Goal: Task Accomplishment & Management: Complete application form

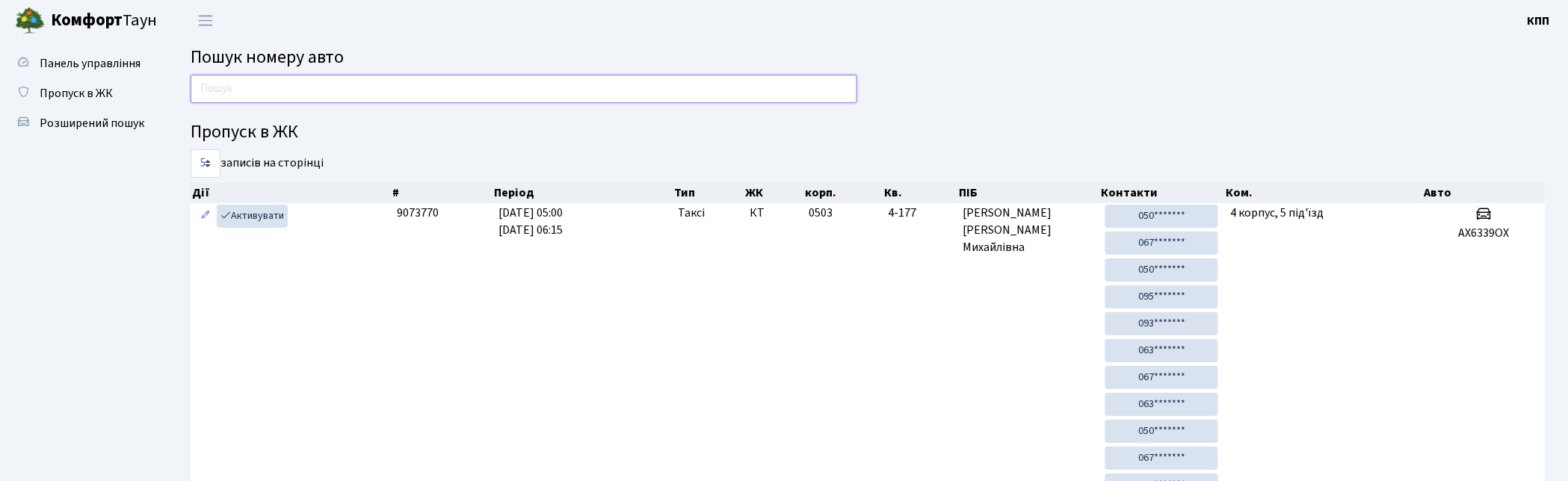
click at [755, 82] on input "text" at bounding box center [523, 89] width 666 height 28
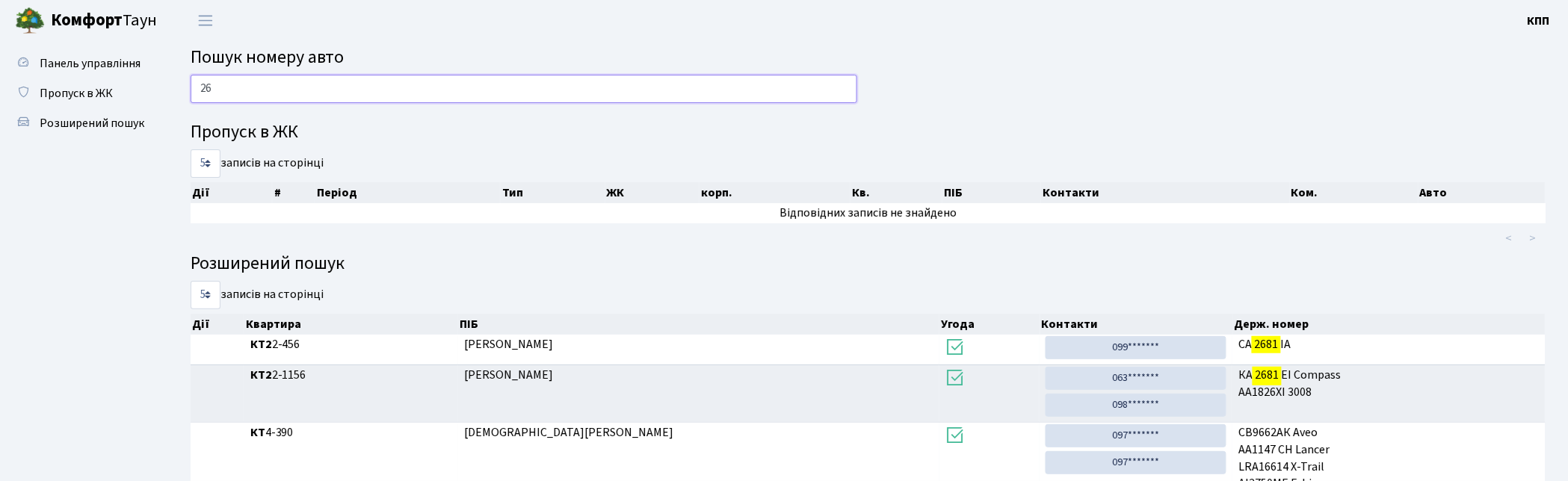
type input "2"
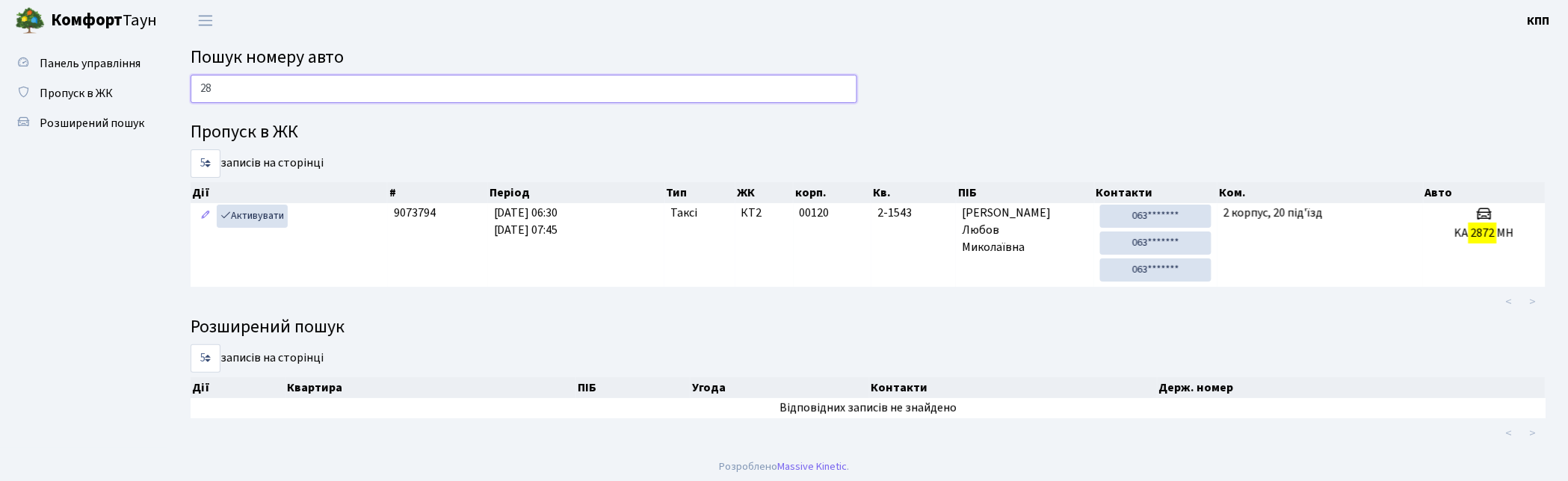
type input "2"
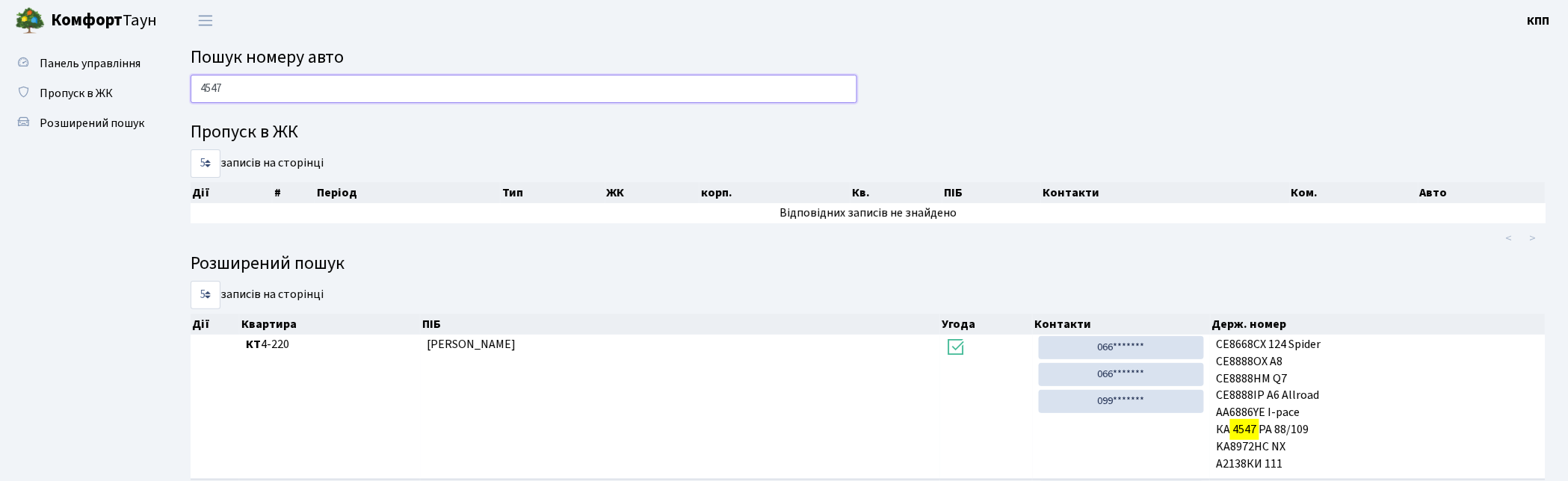
click at [738, 81] on input "4547" at bounding box center [523, 89] width 666 height 28
type input "4"
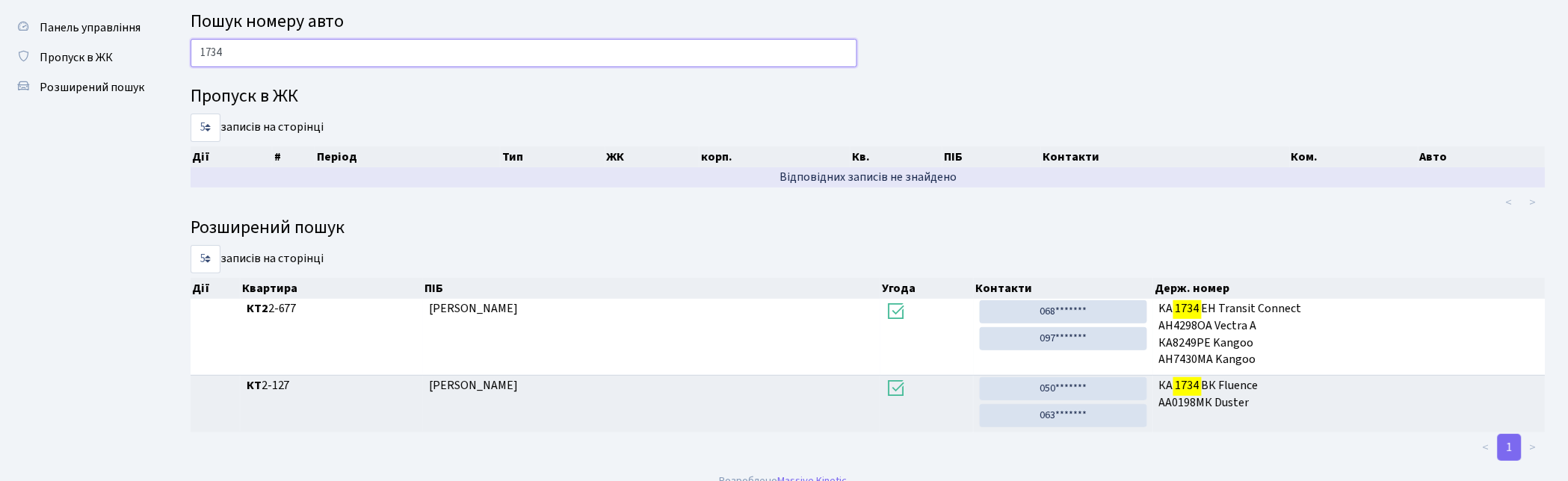
scroll to position [55, 0]
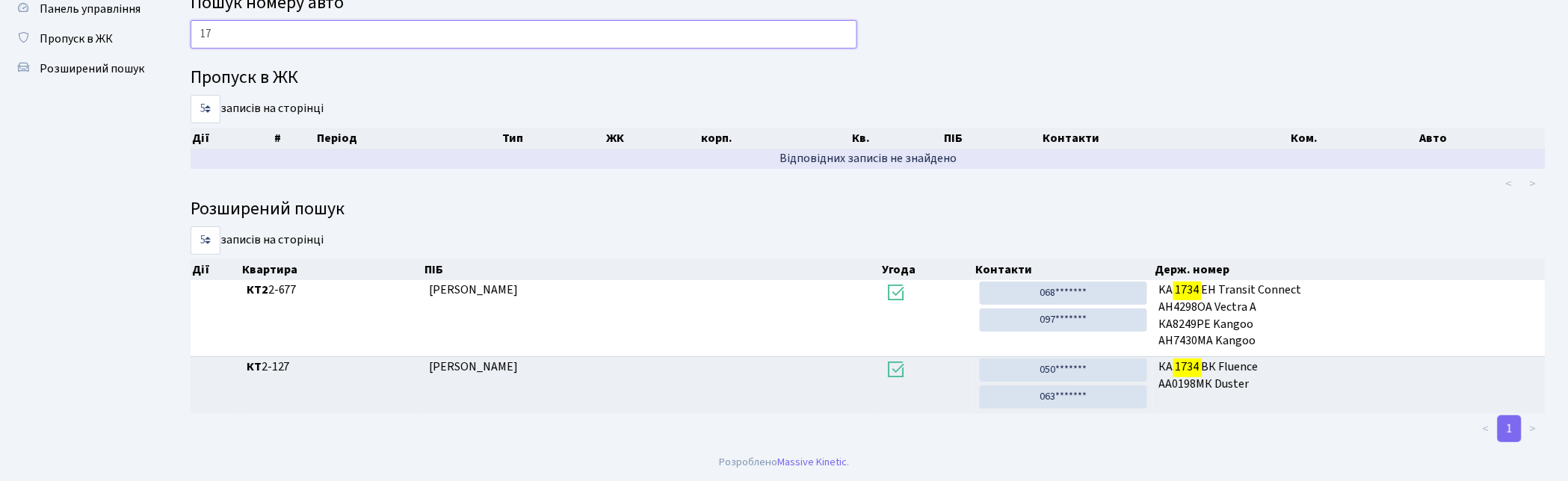
type input "1"
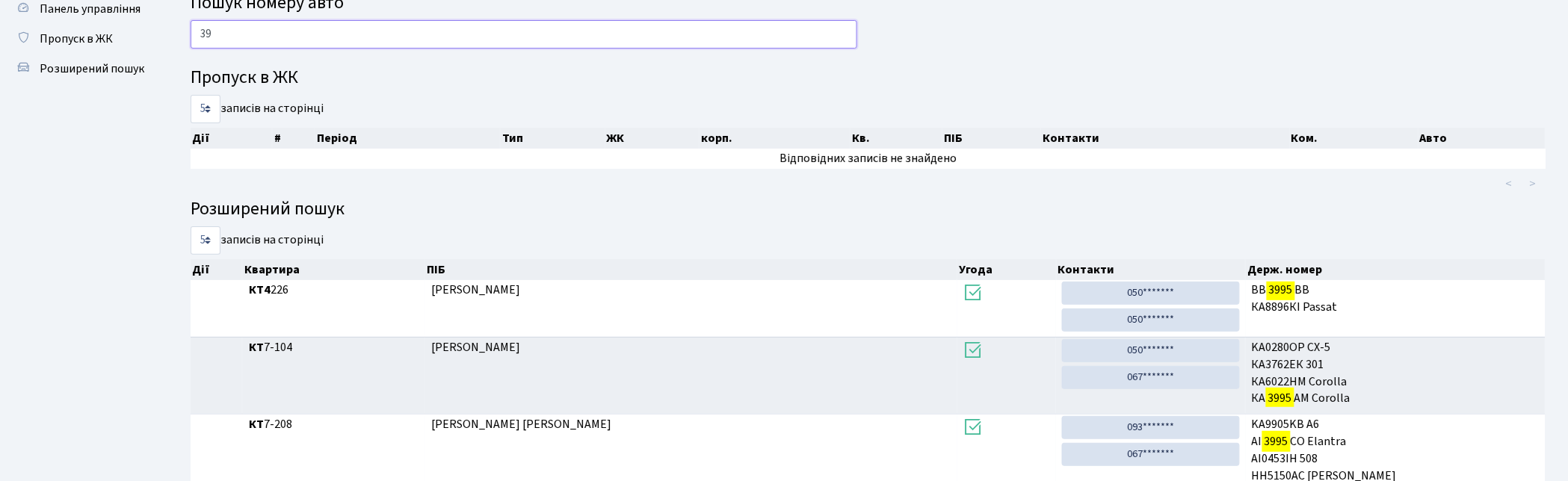
type input "3"
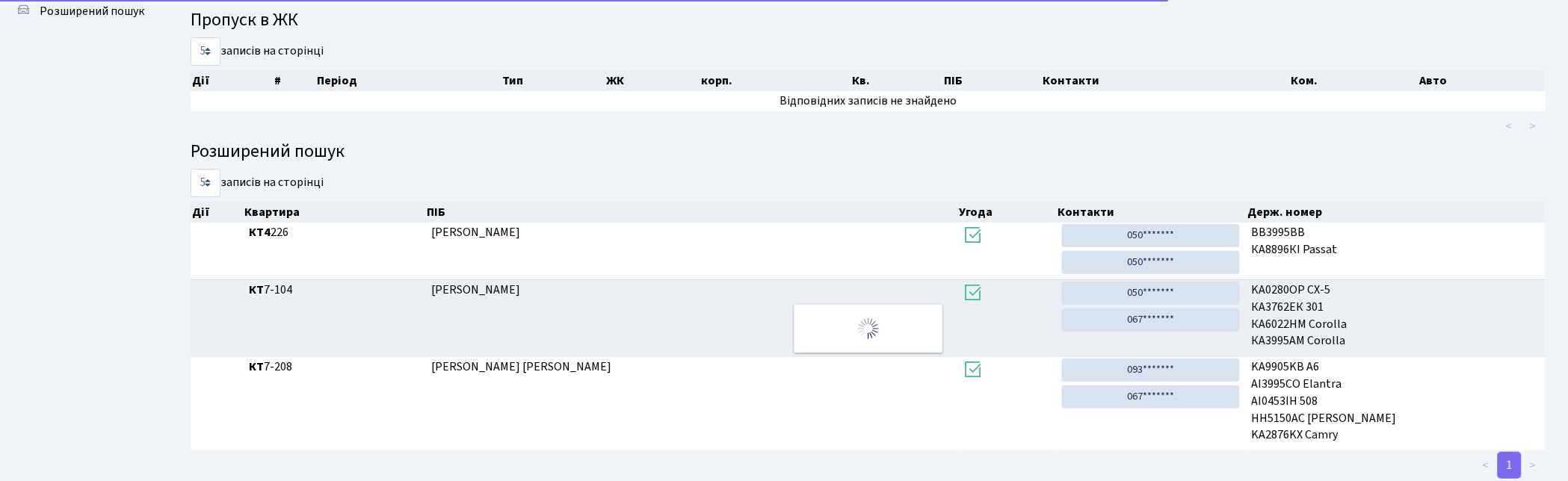
scroll to position [0, 0]
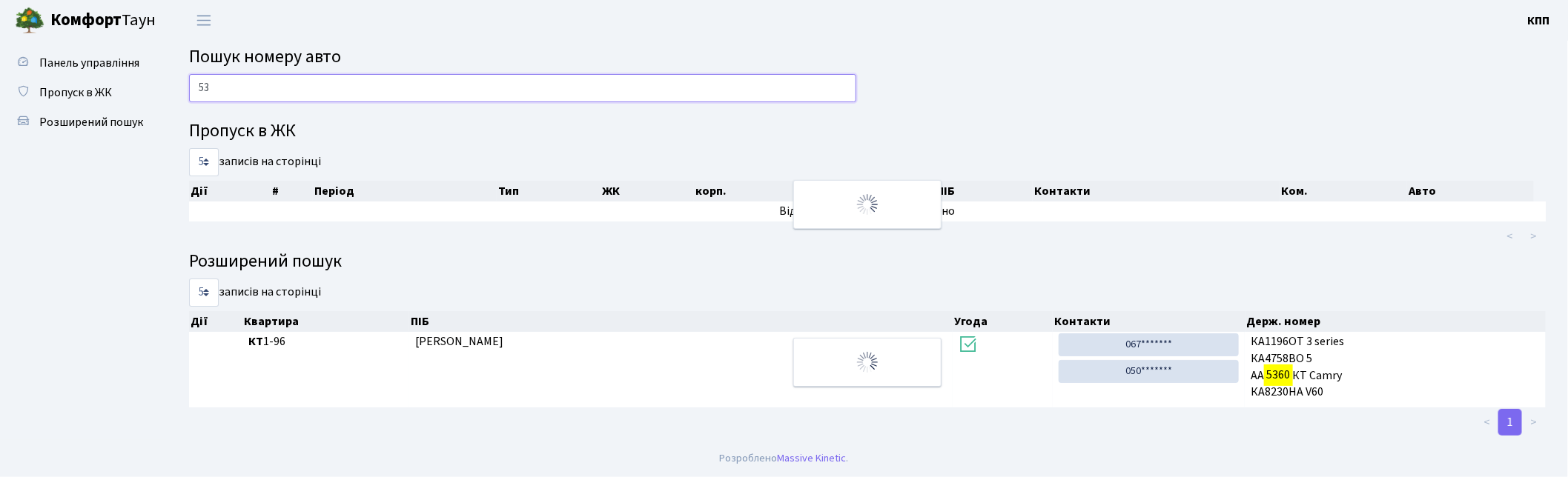
type input "5"
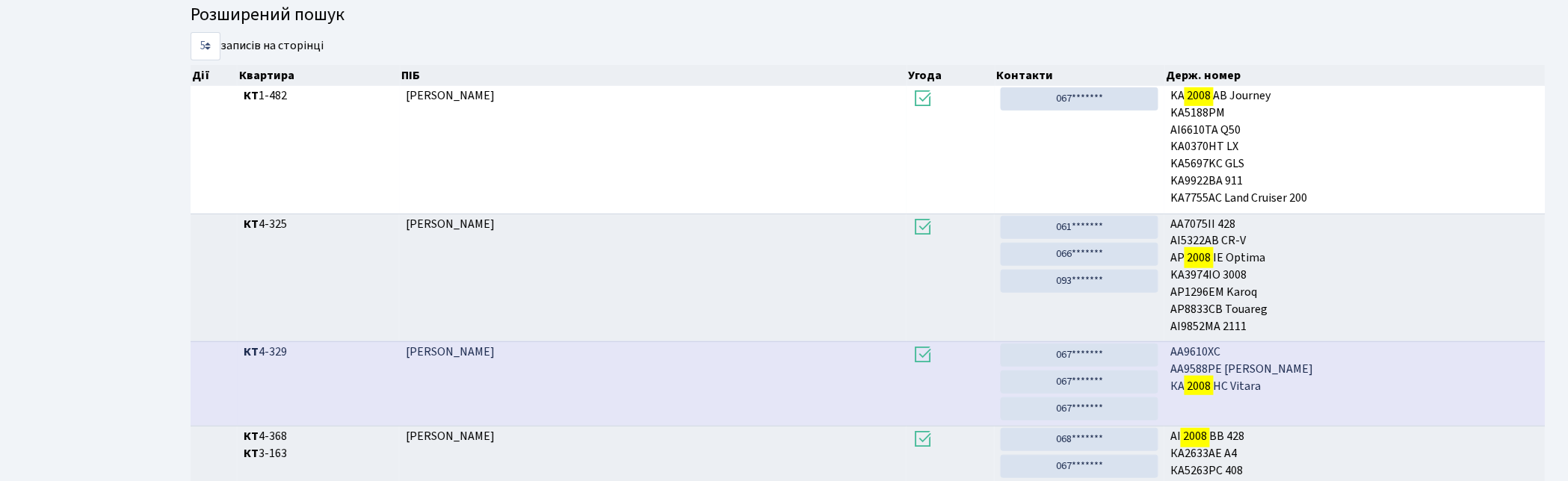
scroll to position [80, 0]
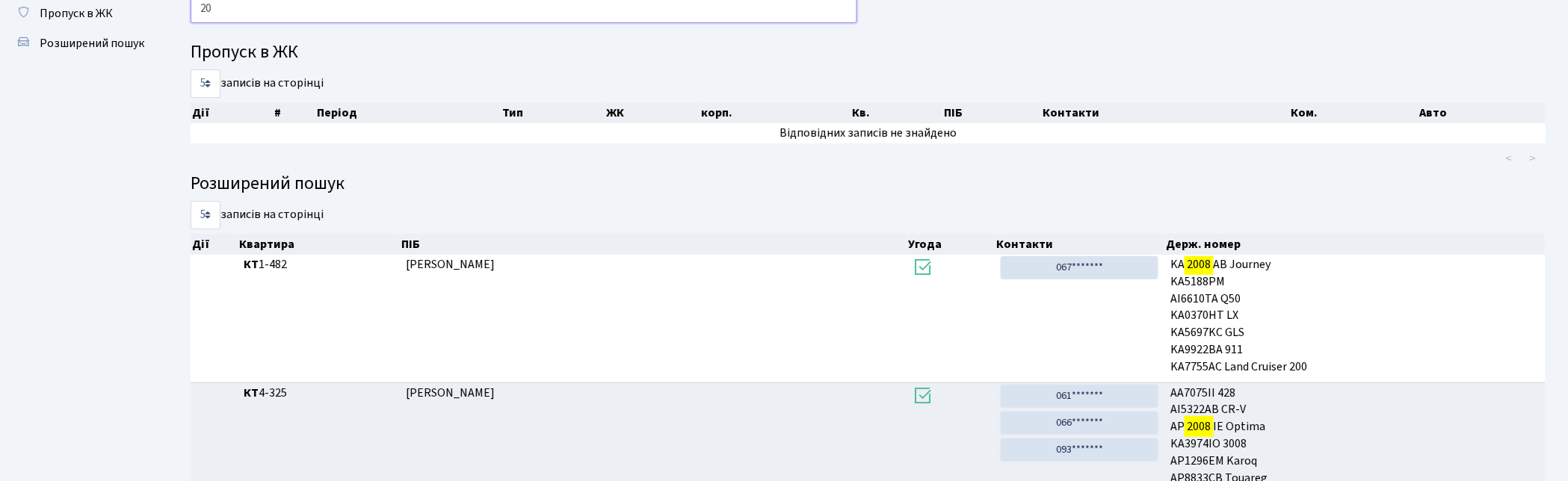
type input "2"
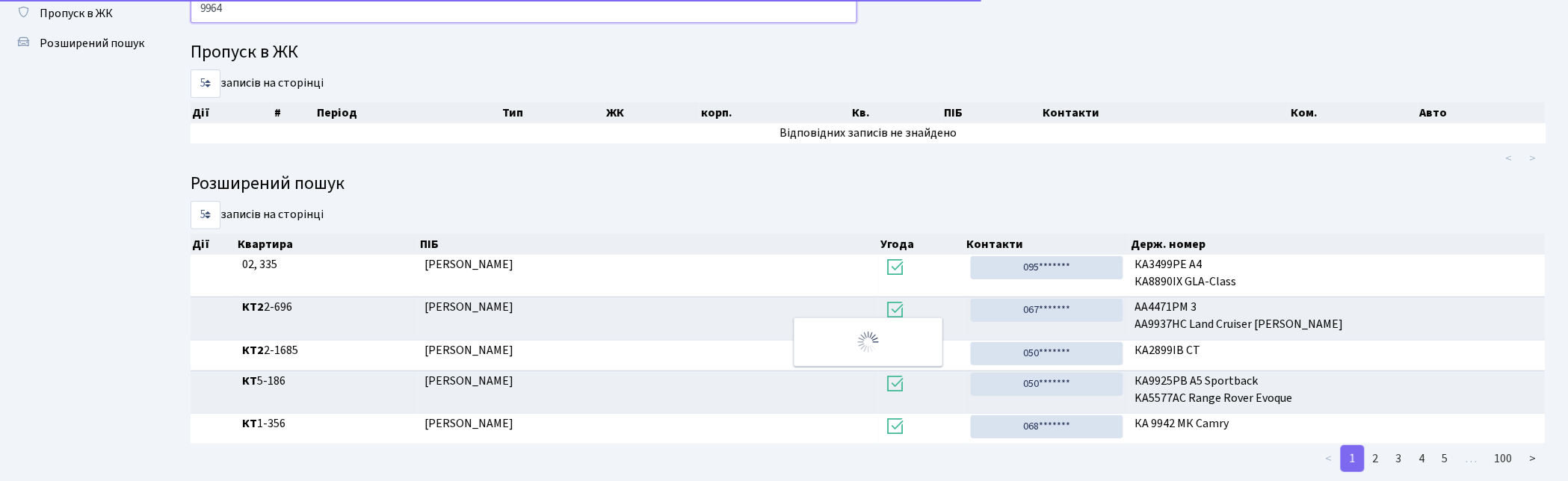
scroll to position [20, 0]
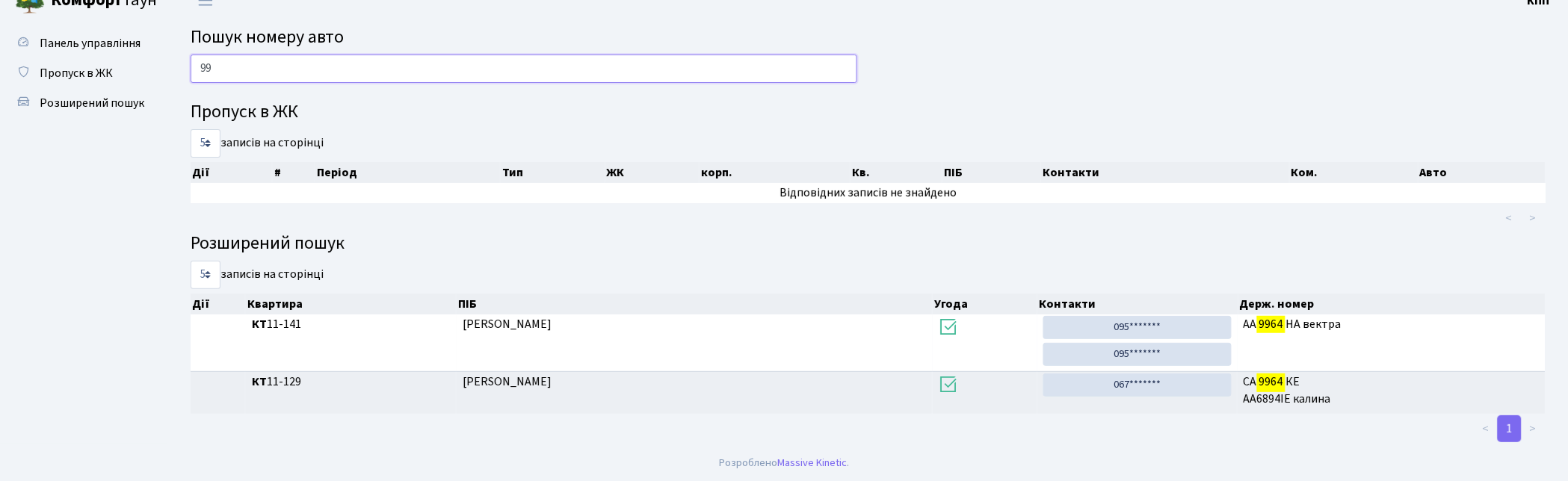
type input "9"
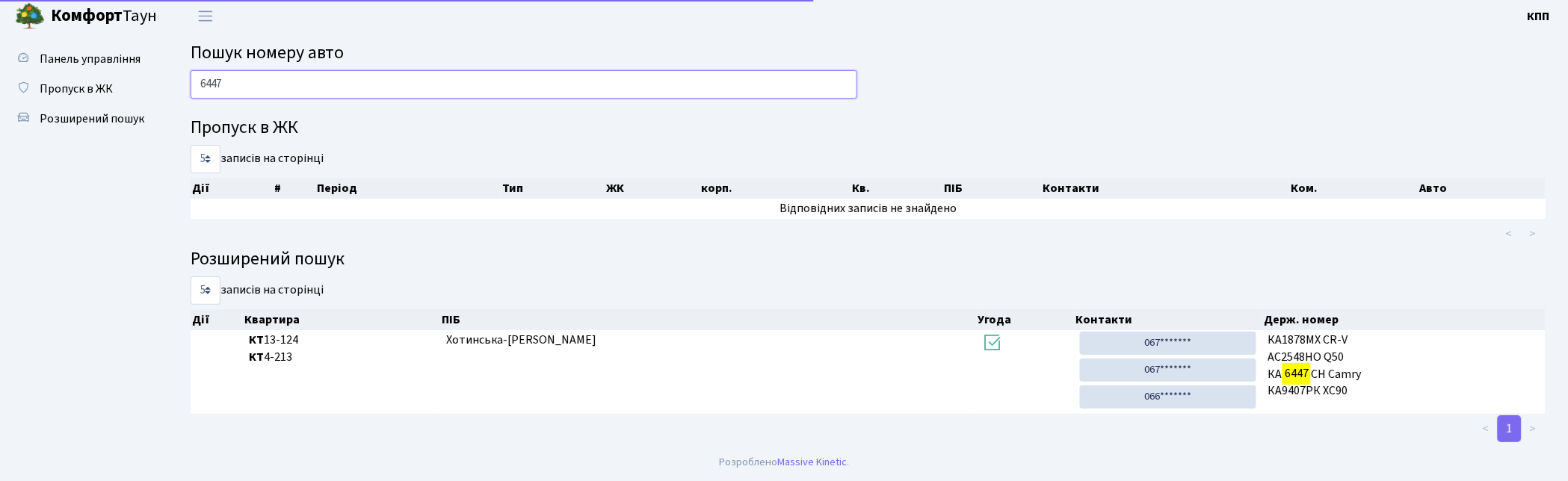
scroll to position [4, 0]
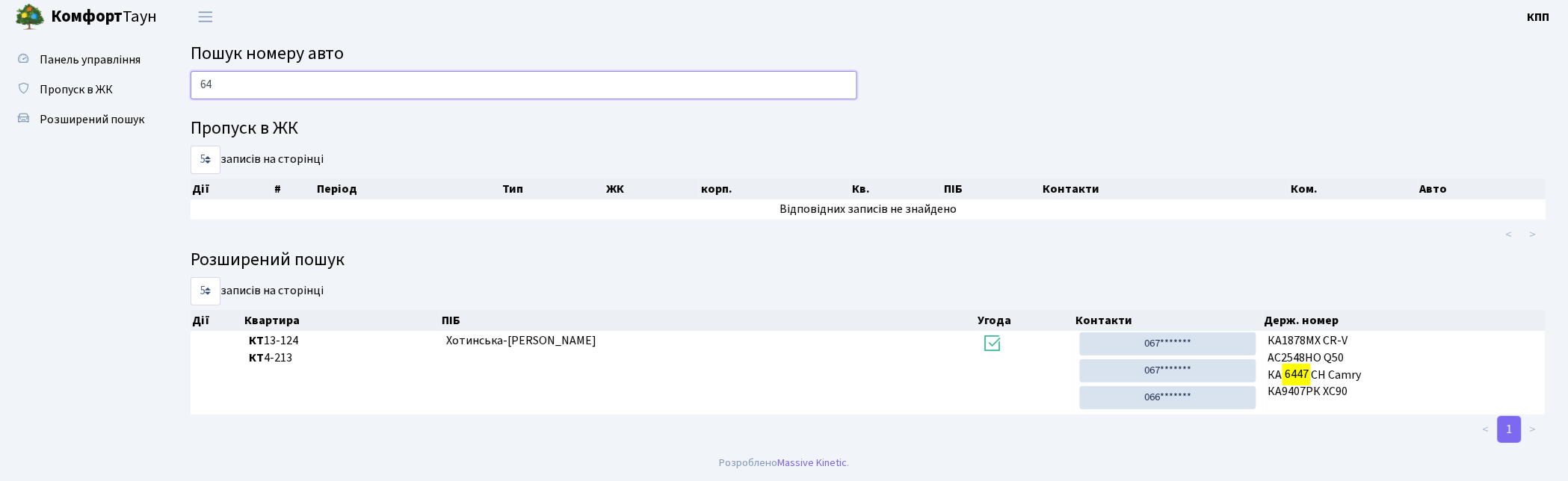
type input "6"
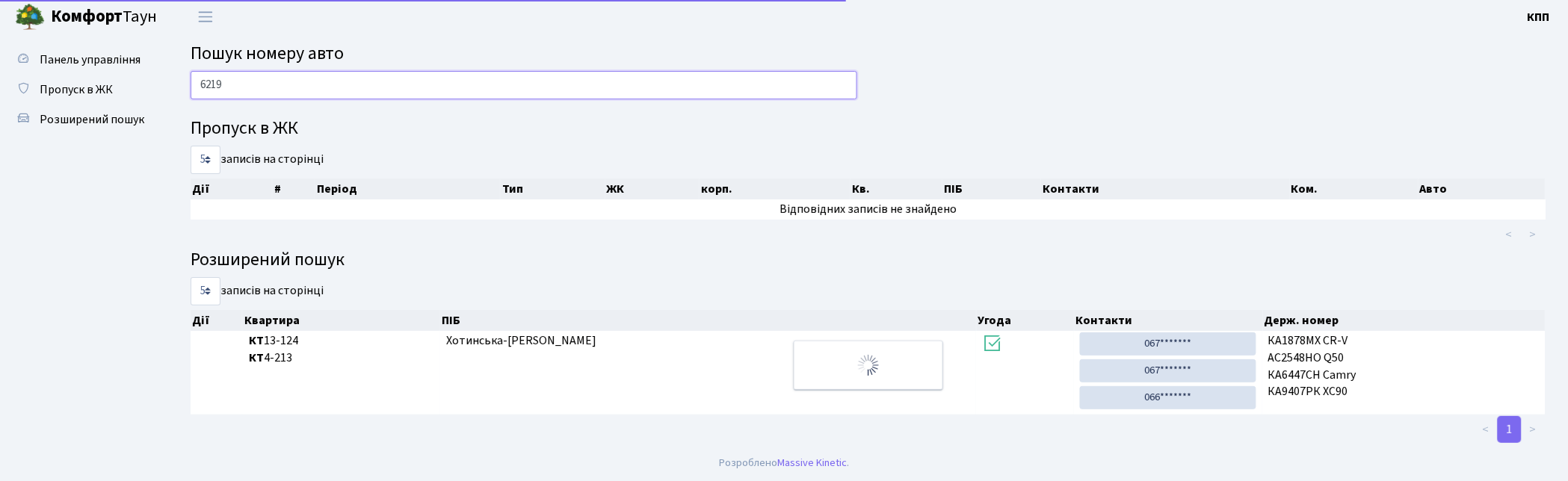
scroll to position [80, 0]
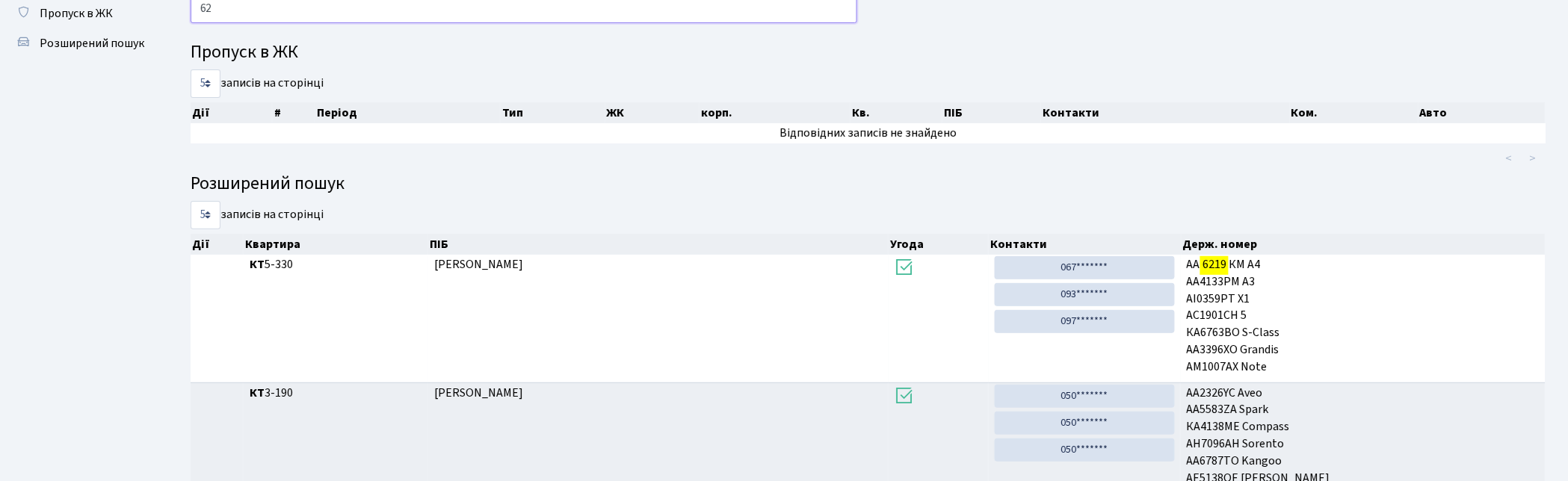
type input "6"
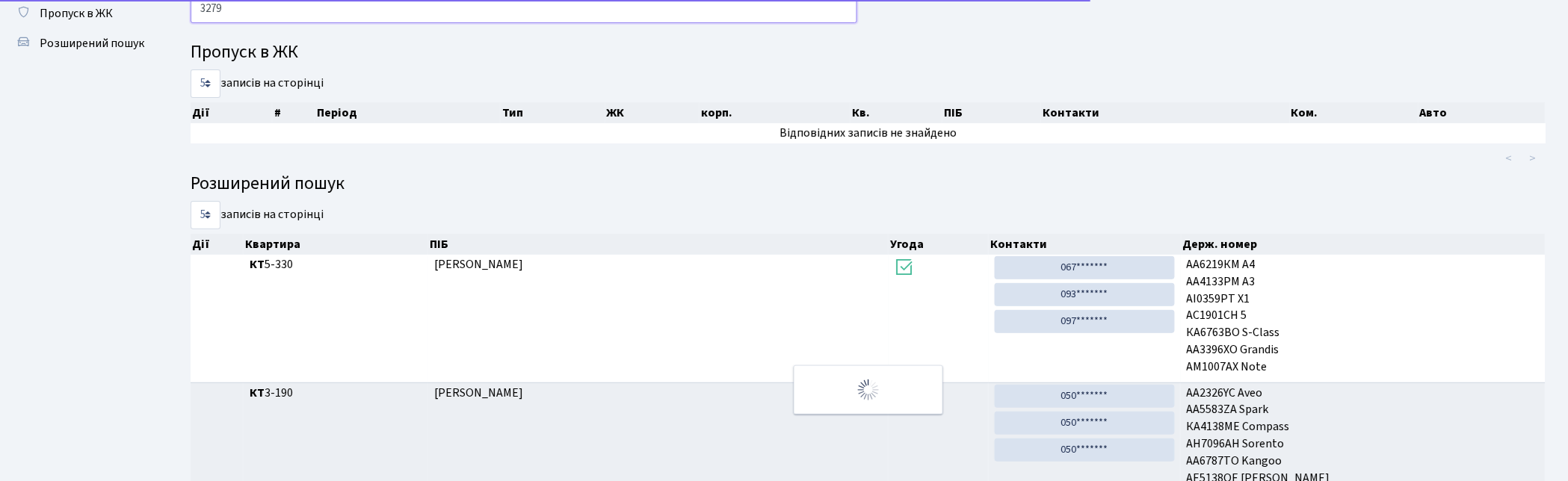
scroll to position [0, 0]
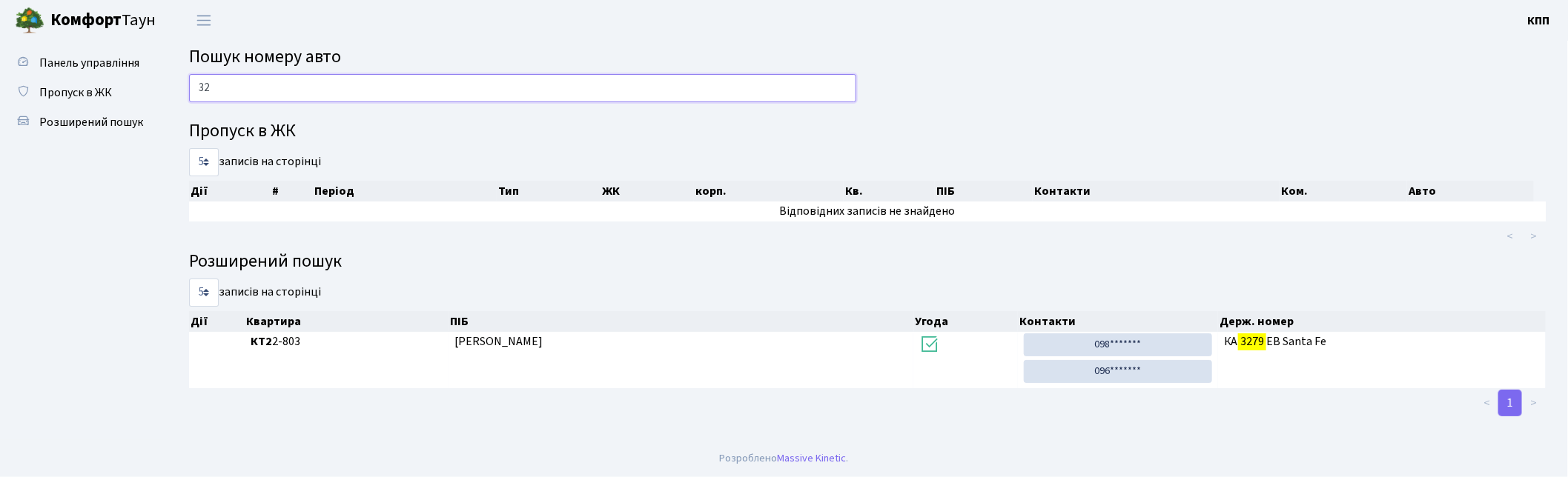
type input "3"
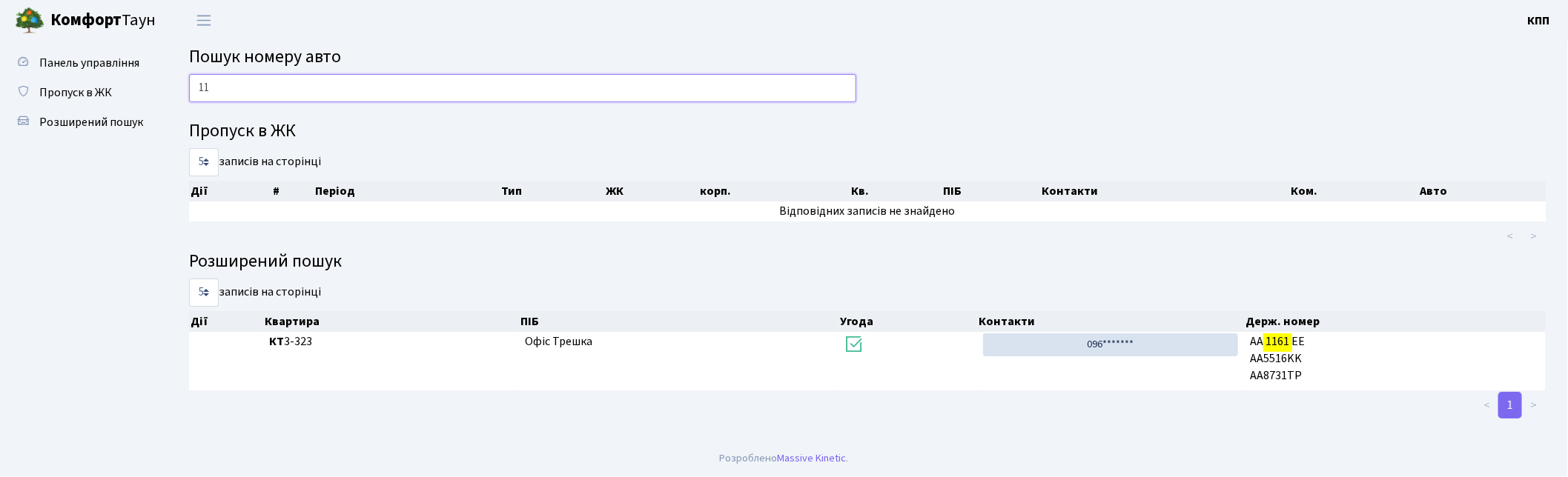
type input "1"
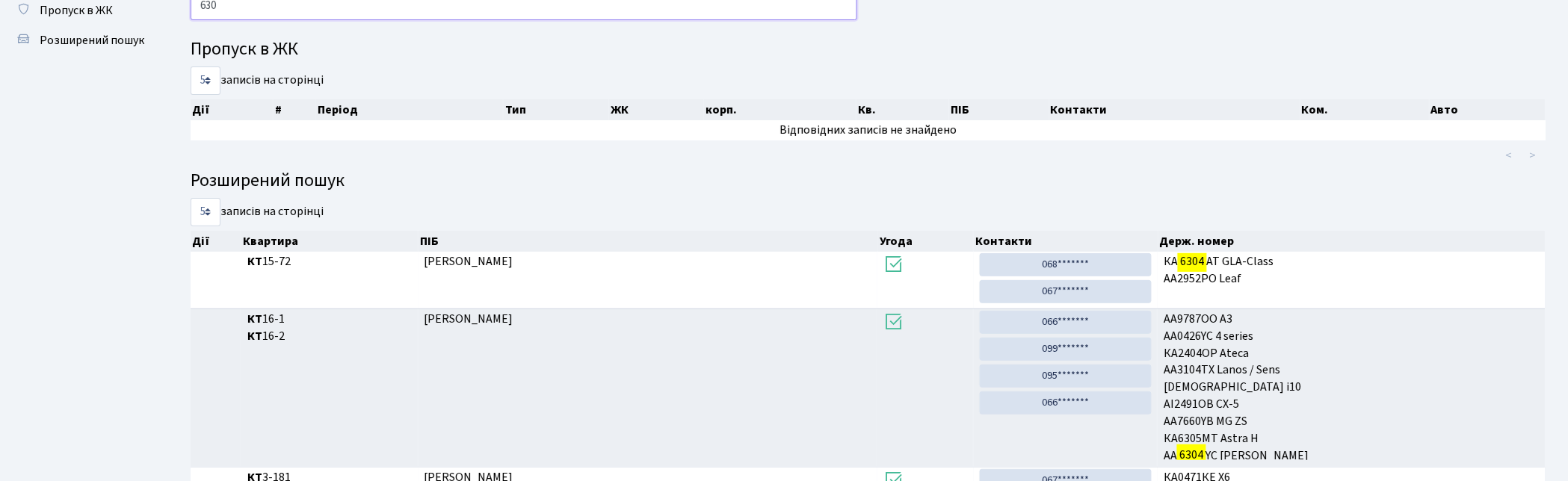
scroll to position [80, 0]
type input "6"
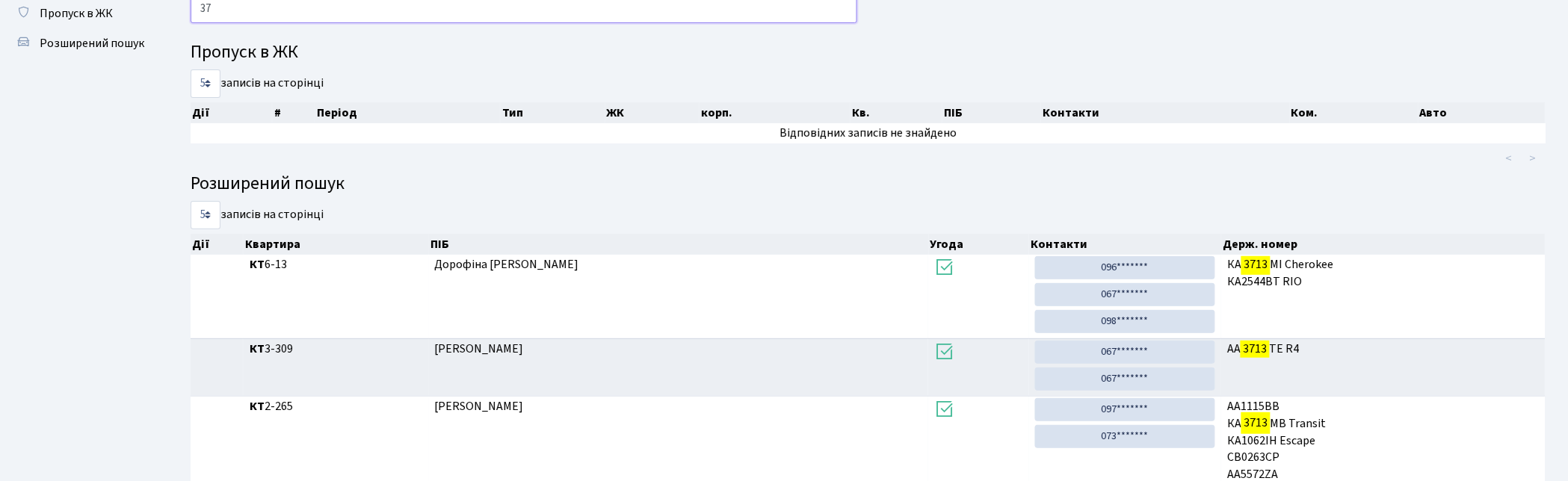
type input "3"
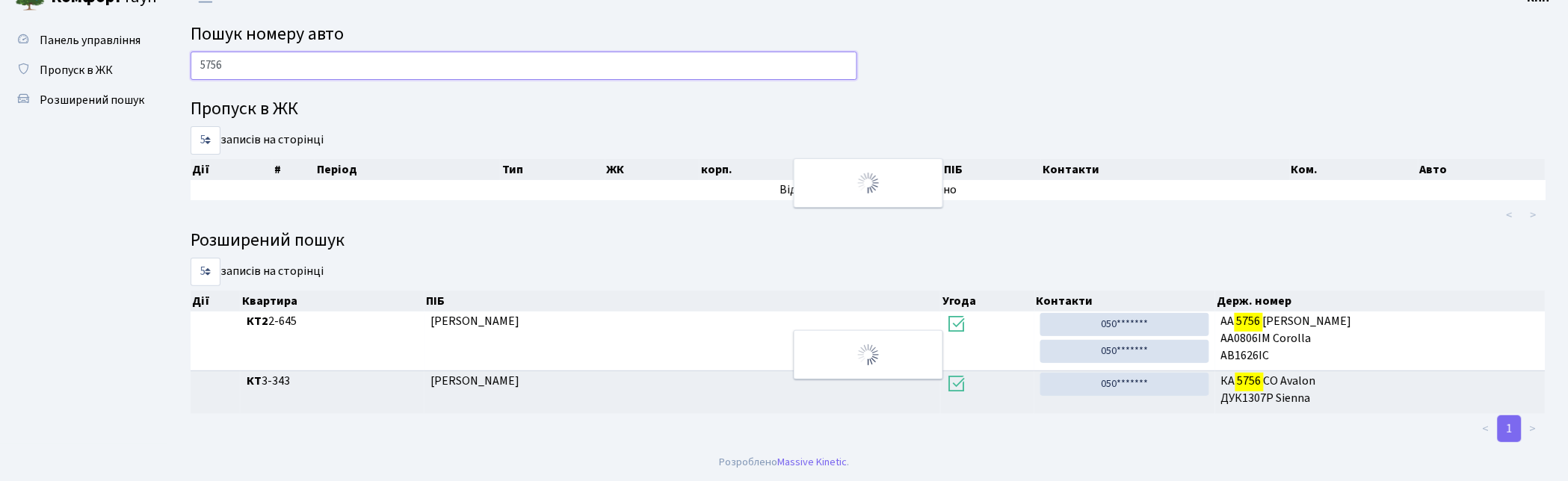
scroll to position [23, 0]
click at [262, 63] on input "5756" at bounding box center [523, 66] width 666 height 28
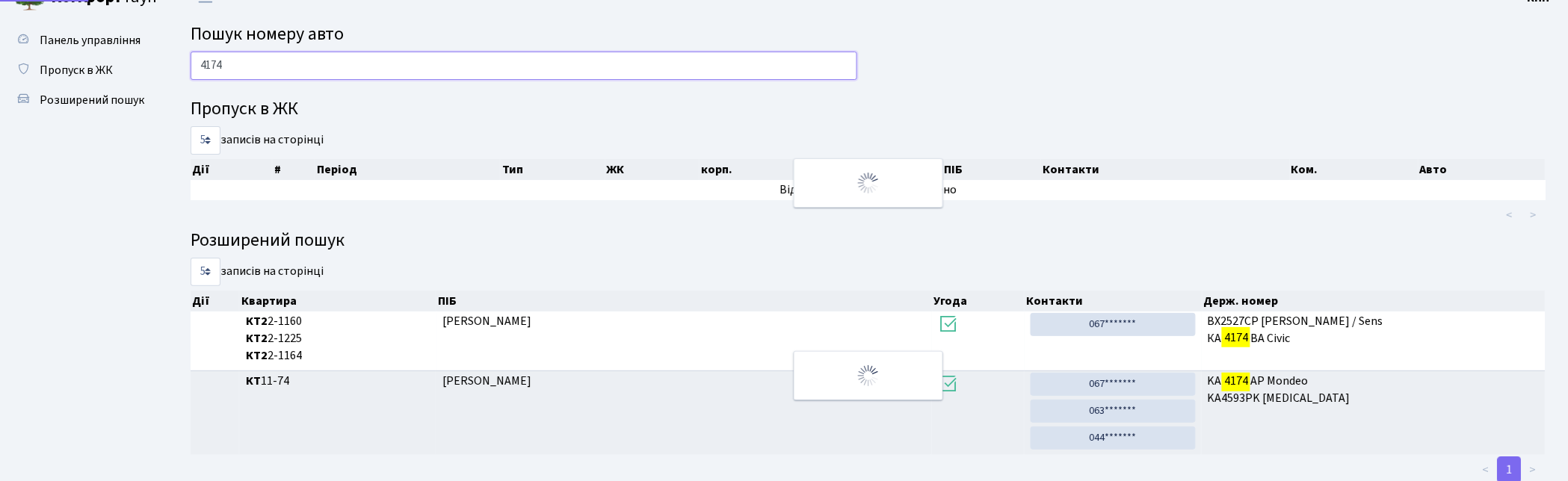
scroll to position [64, 0]
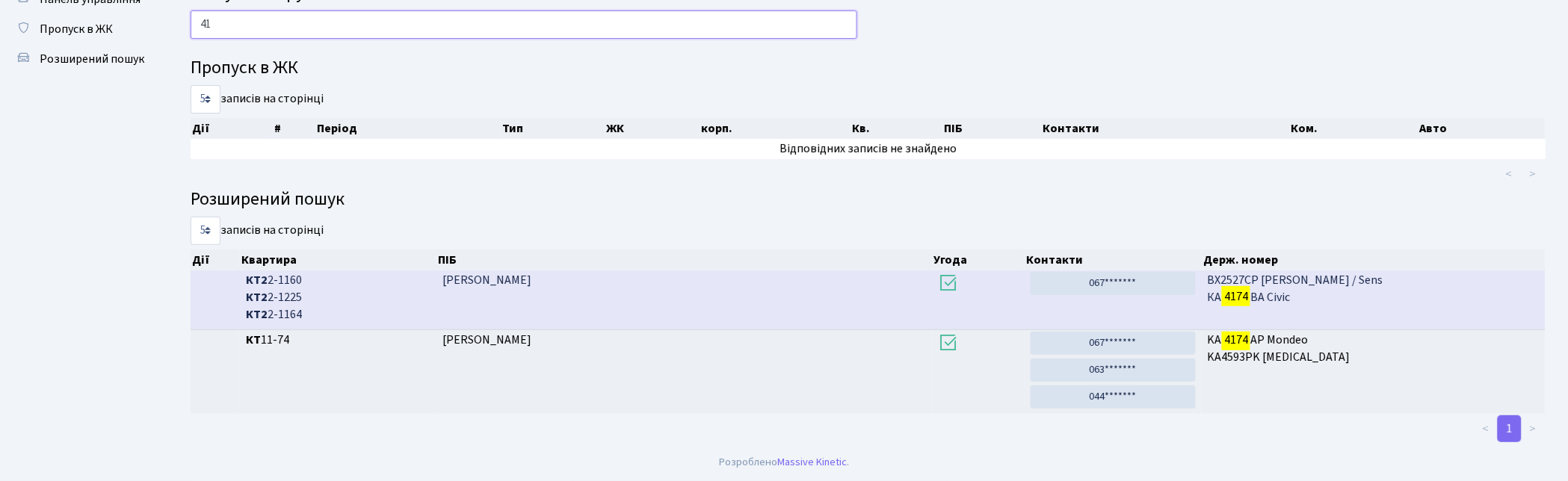
type input "4"
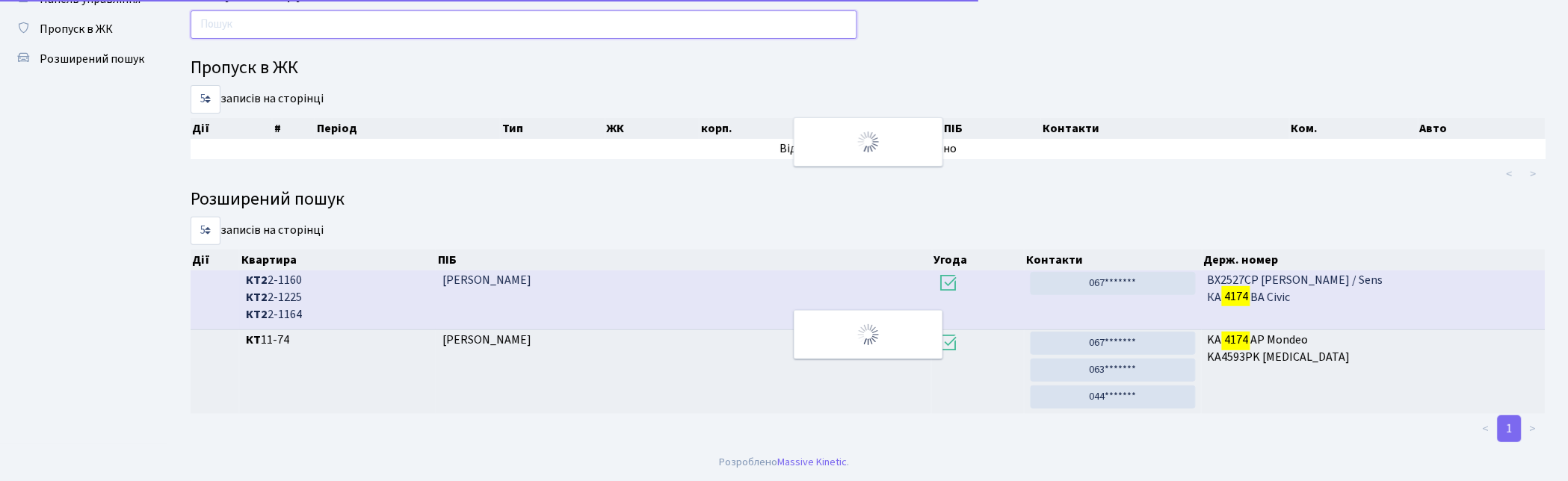
scroll to position [80, 0]
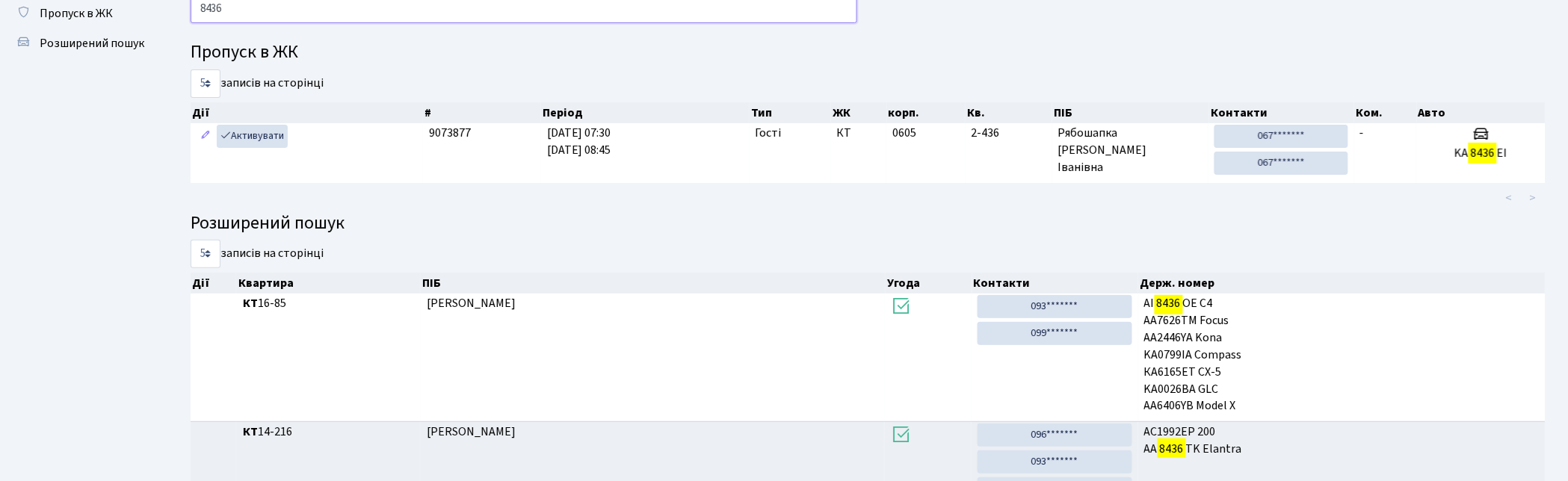
click at [247, 2] on input "8436" at bounding box center [523, 9] width 666 height 28
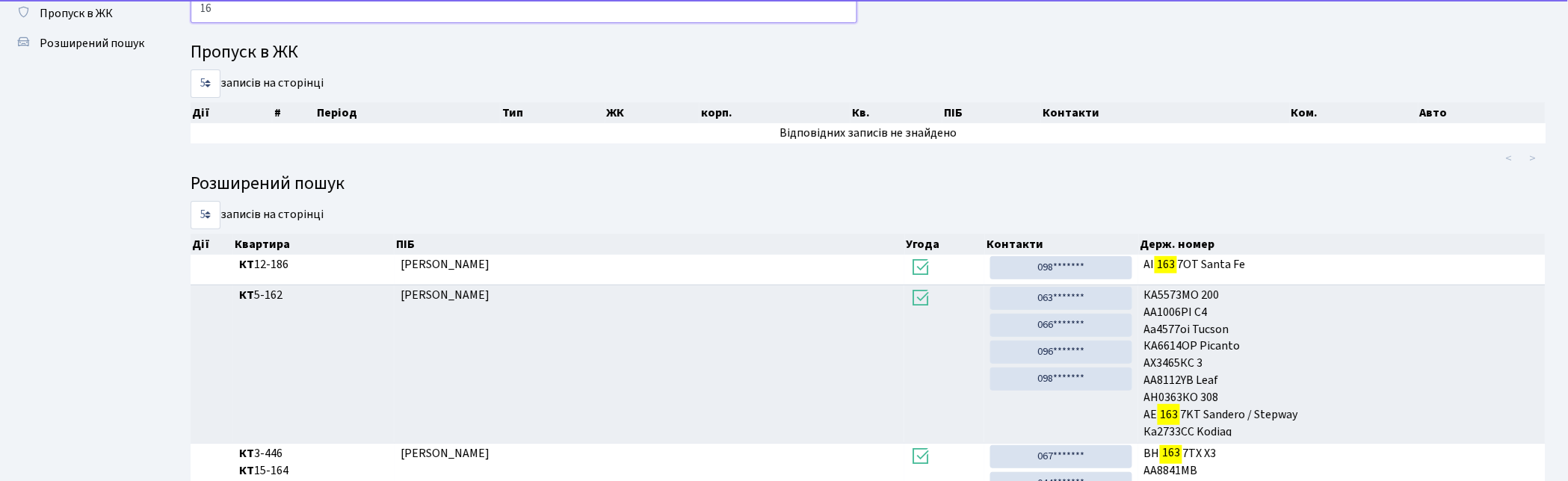
type input "1"
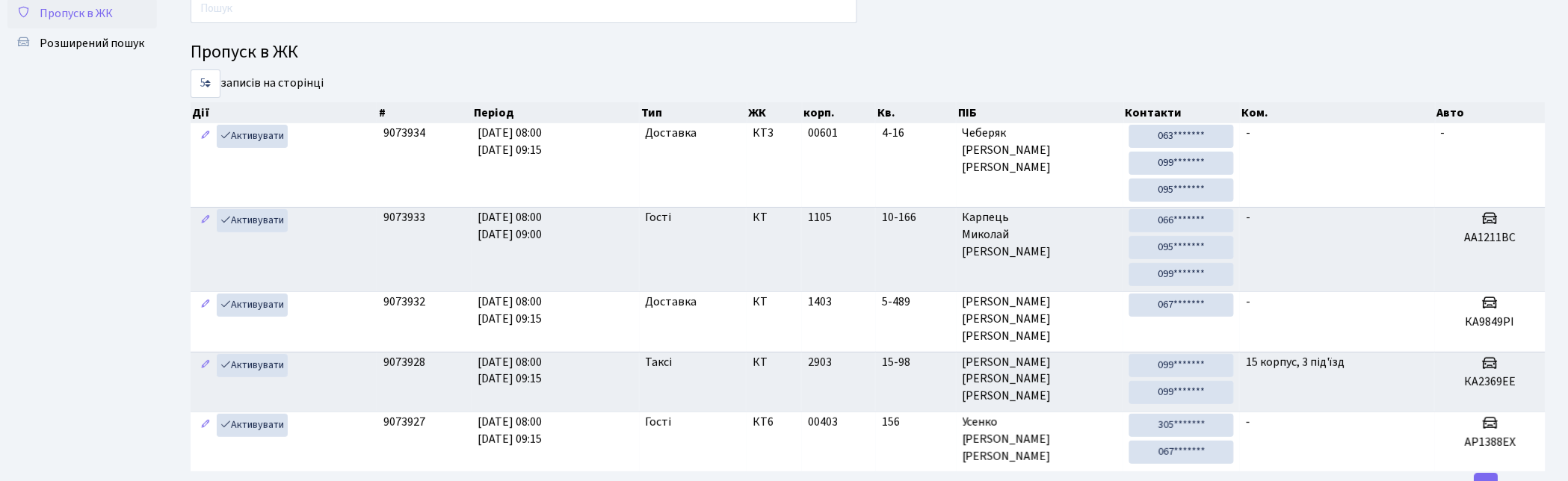
click at [85, 13] on span "Пропуск в ЖК" at bounding box center [76, 13] width 73 height 16
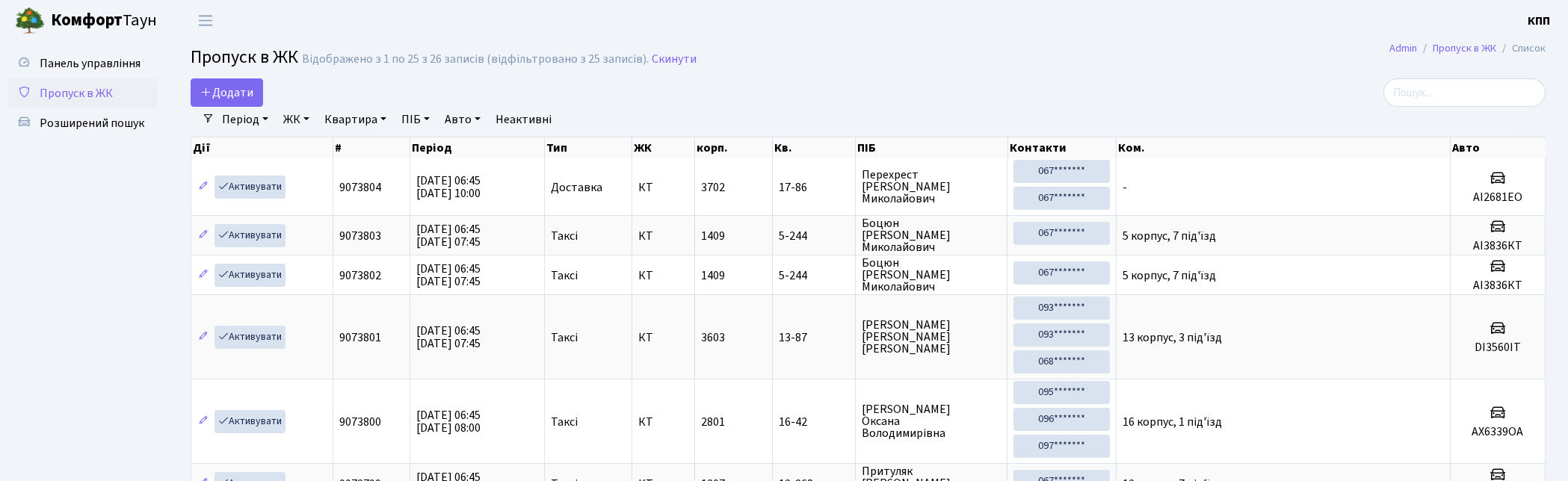
select select "25"
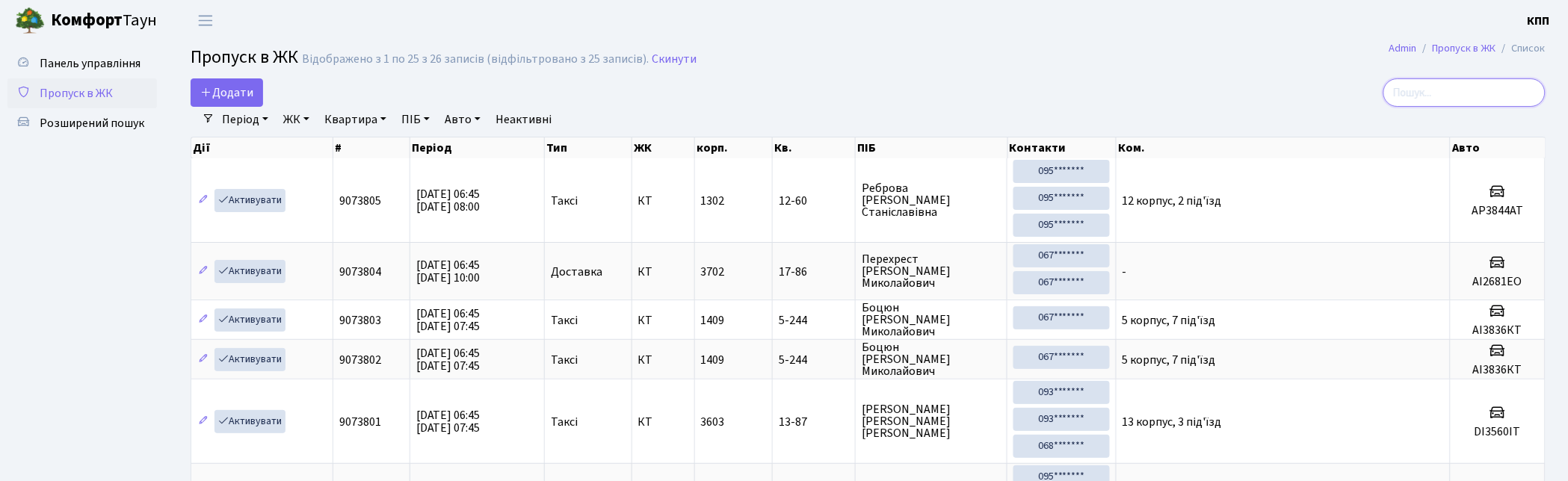
click at [1417, 101] on input "search" at bounding box center [1464, 93] width 162 height 28
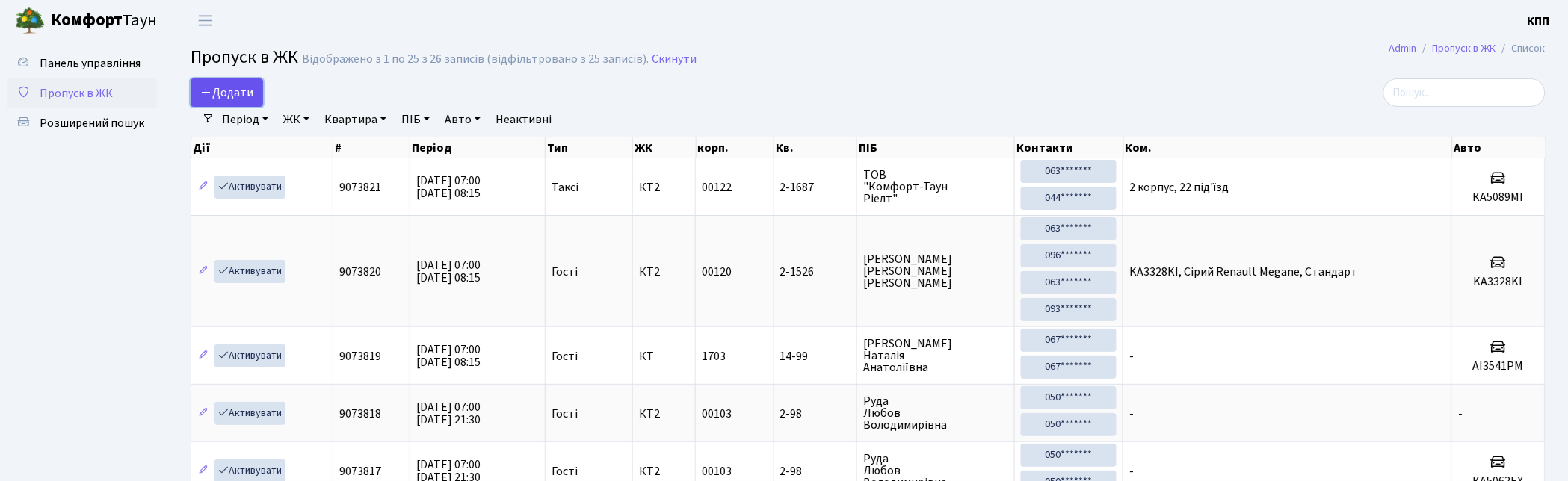
click at [217, 91] on span "Додати" at bounding box center [226, 93] width 53 height 16
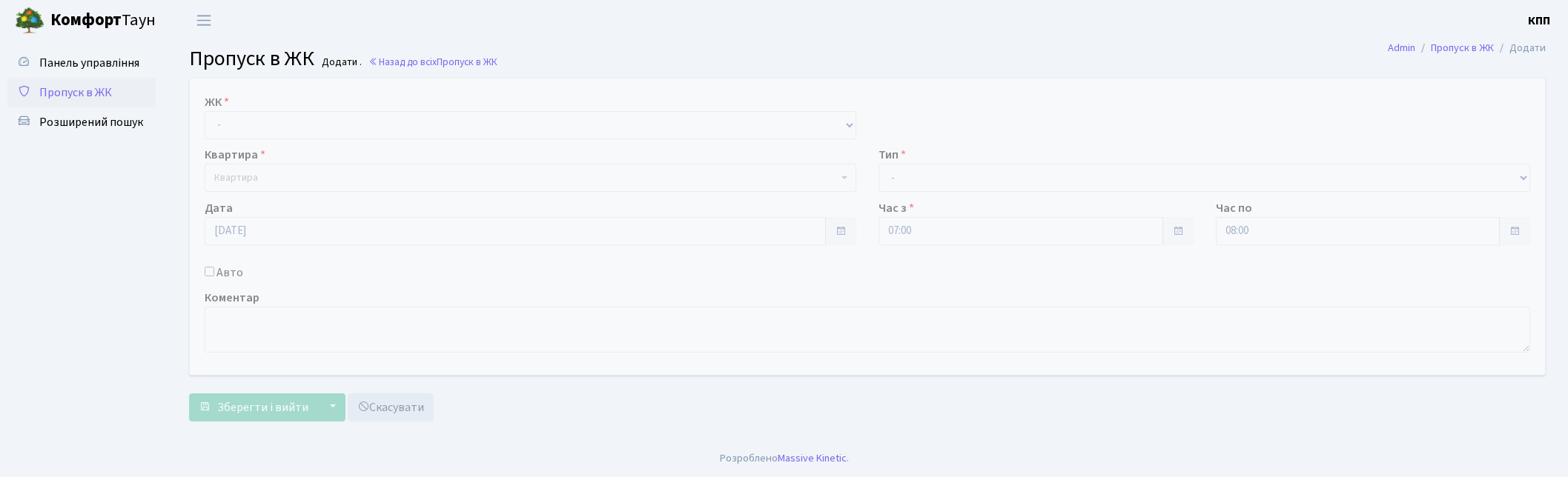
click at [230, 115] on select "- КТ, вул. Регенераторна, 4 КТ2, просп. [STREET_ADDRESS] [STREET_ADDRESS] [PERS…" at bounding box center [530, 126] width 651 height 28
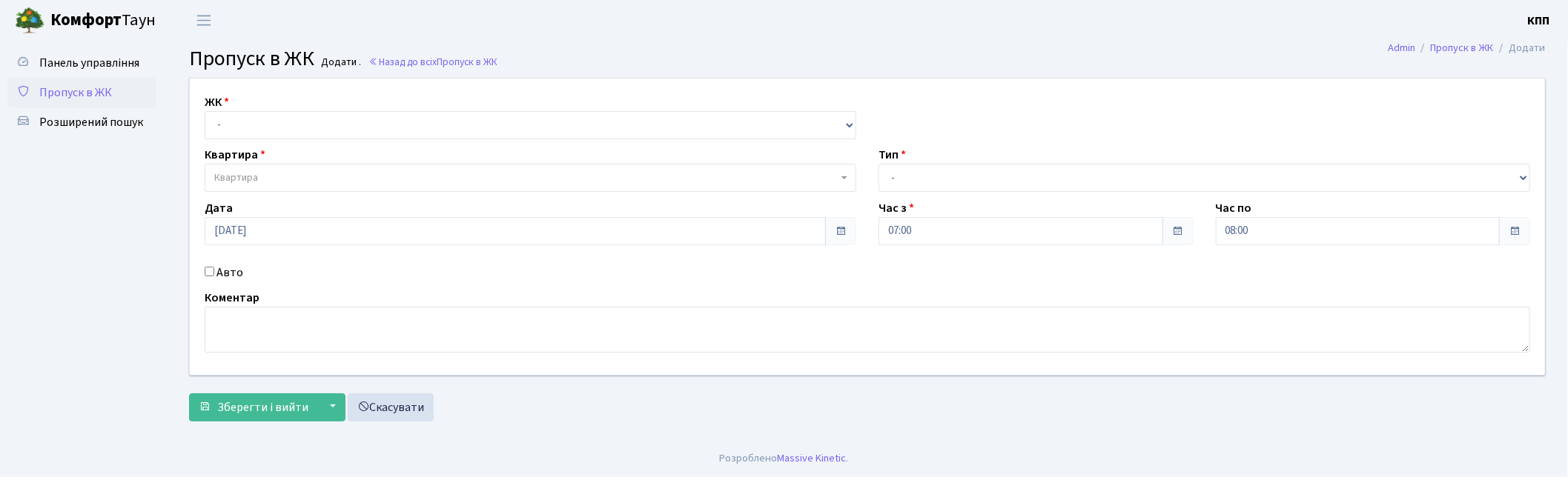
select select "271"
click at [204, 111] on select "- КТ, вул. Регенераторна, 4 КТ2, просп. [STREET_ADDRESS] [STREET_ADDRESS] [PERS…" at bounding box center [530, 126] width 651 height 28
select select
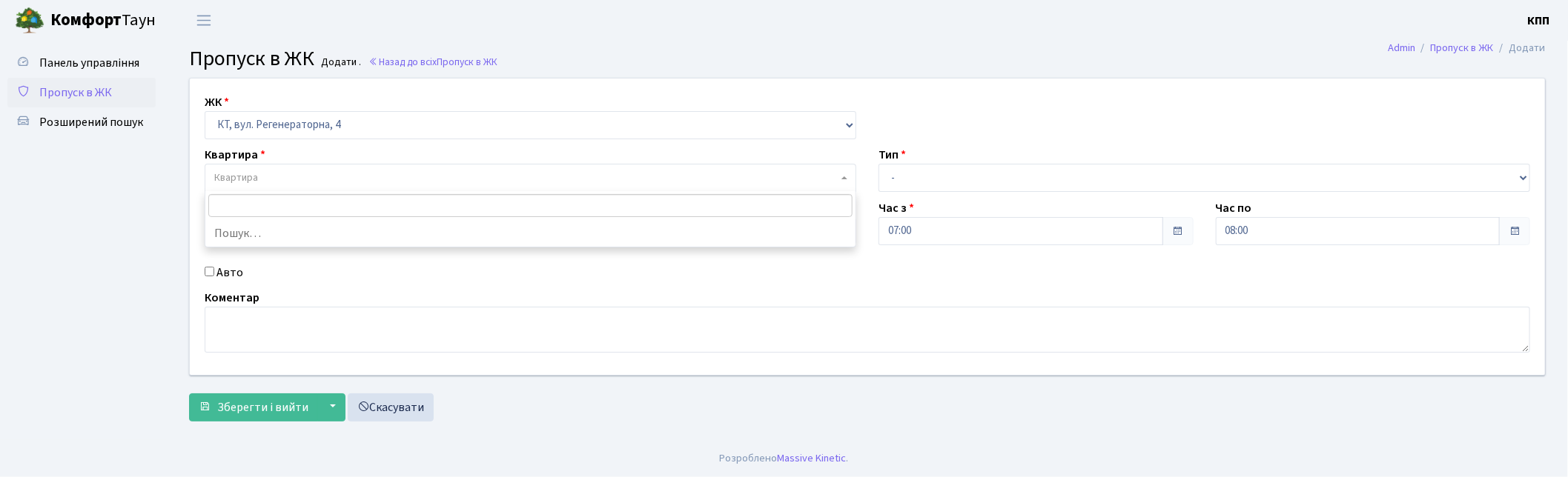
click at [250, 173] on span "Квартира" at bounding box center [236, 178] width 44 height 15
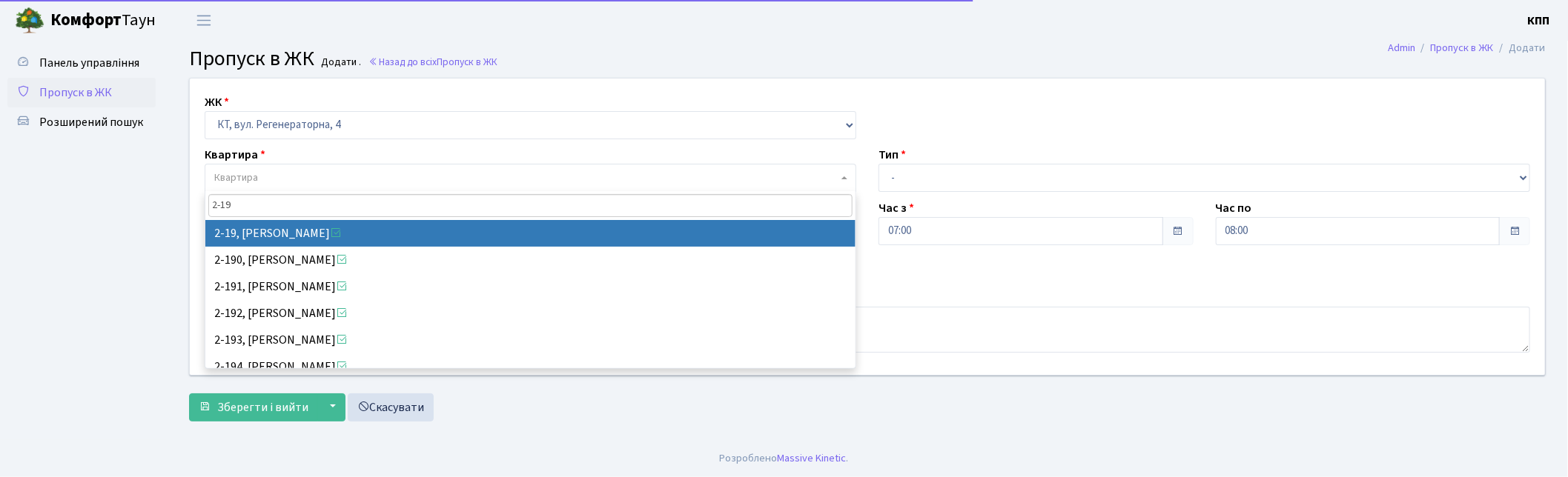
type input "2-19"
select select "714"
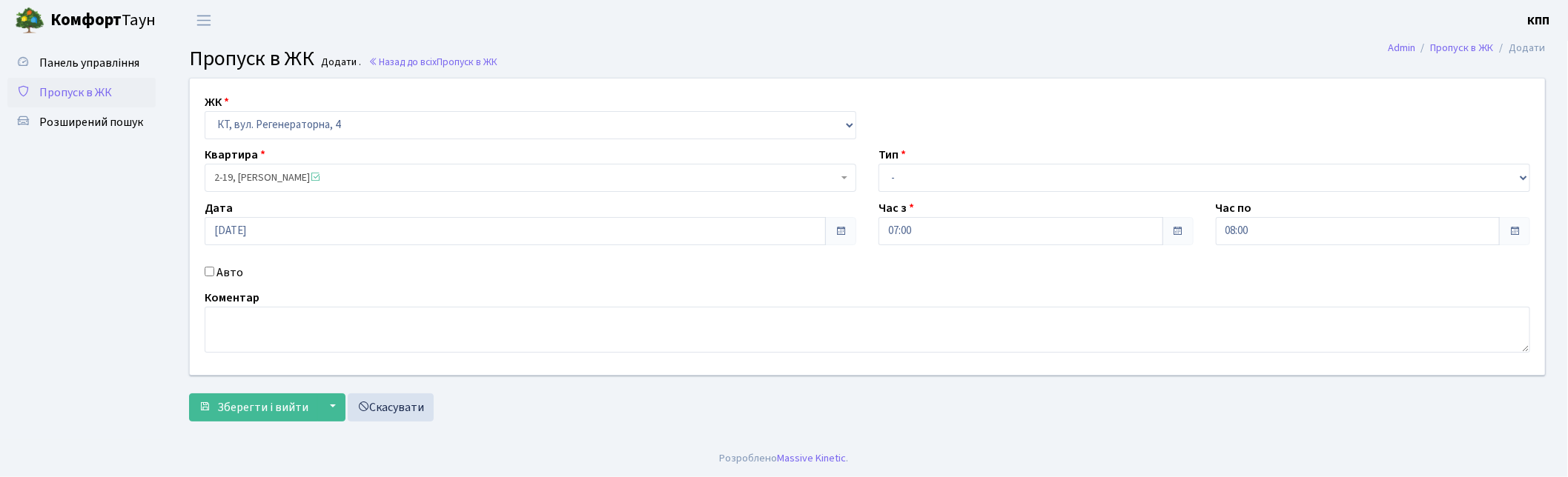
click at [239, 276] on label "Авто" at bounding box center [230, 273] width 27 height 18
click at [214, 276] on input "Авто" at bounding box center [209, 271] width 10 height 10
checkbox input "true"
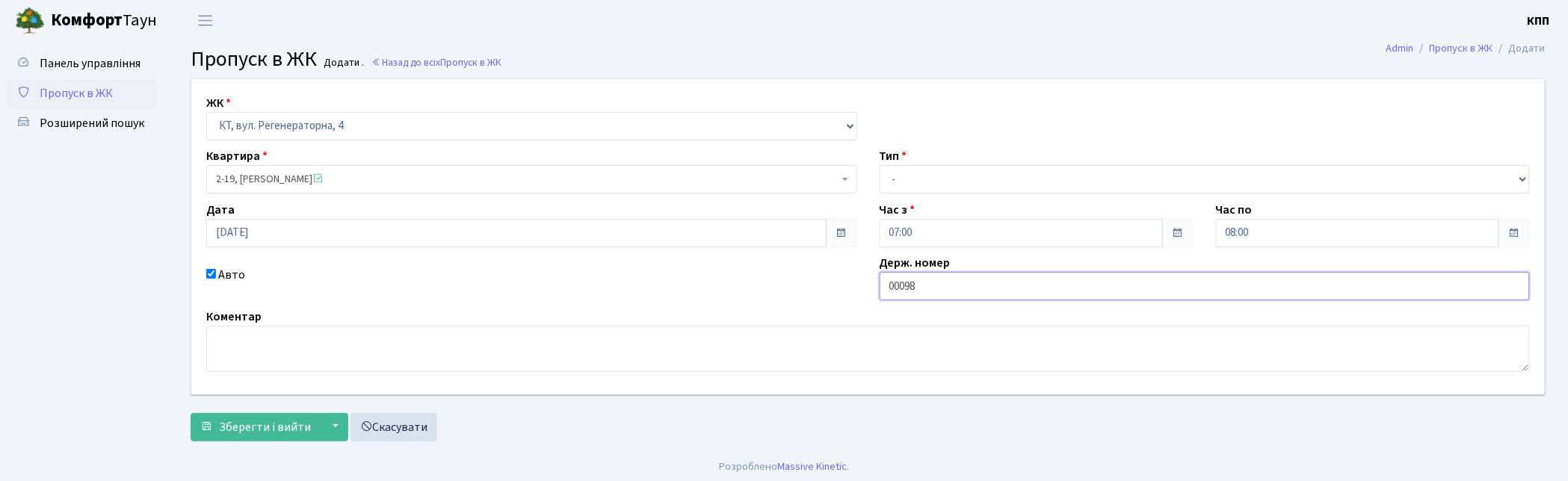
type input "00098КК"
click at [906, 179] on select "- Доставка Таксі Гості Сервіс" at bounding box center [1204, 179] width 651 height 28
select select "1"
click at [879, 165] on select "- Доставка Таксі Гості Сервіс" at bounding box center [1204, 179] width 651 height 28
click at [256, 413] on button "Зберегти і вийти" at bounding box center [255, 427] width 130 height 28
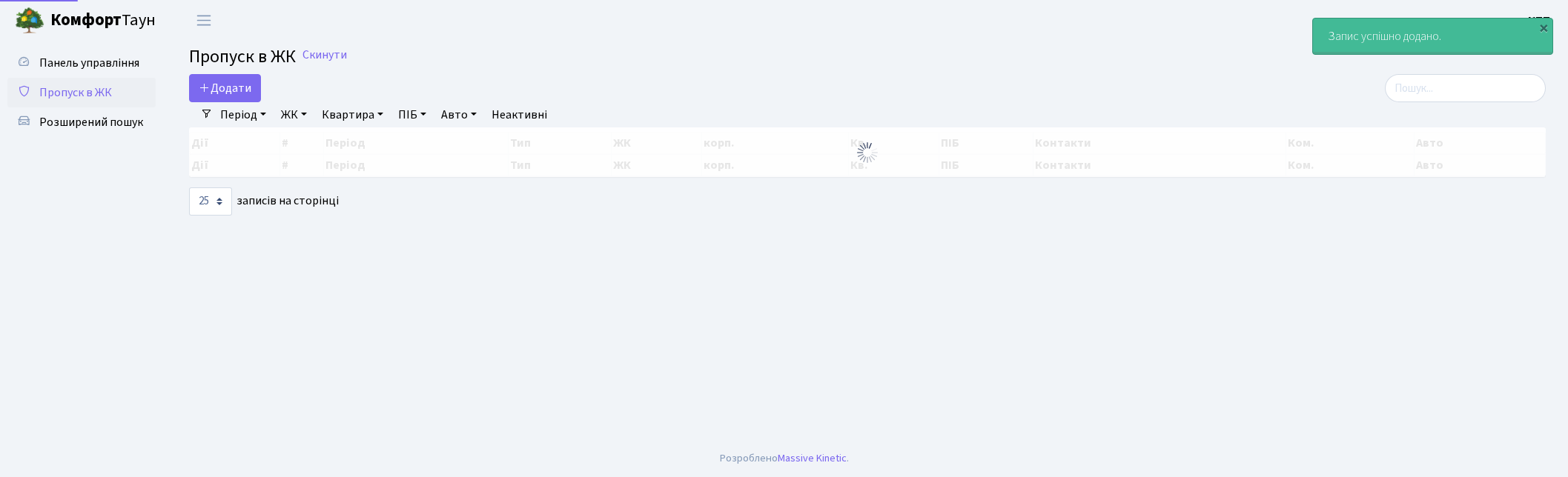
select select "25"
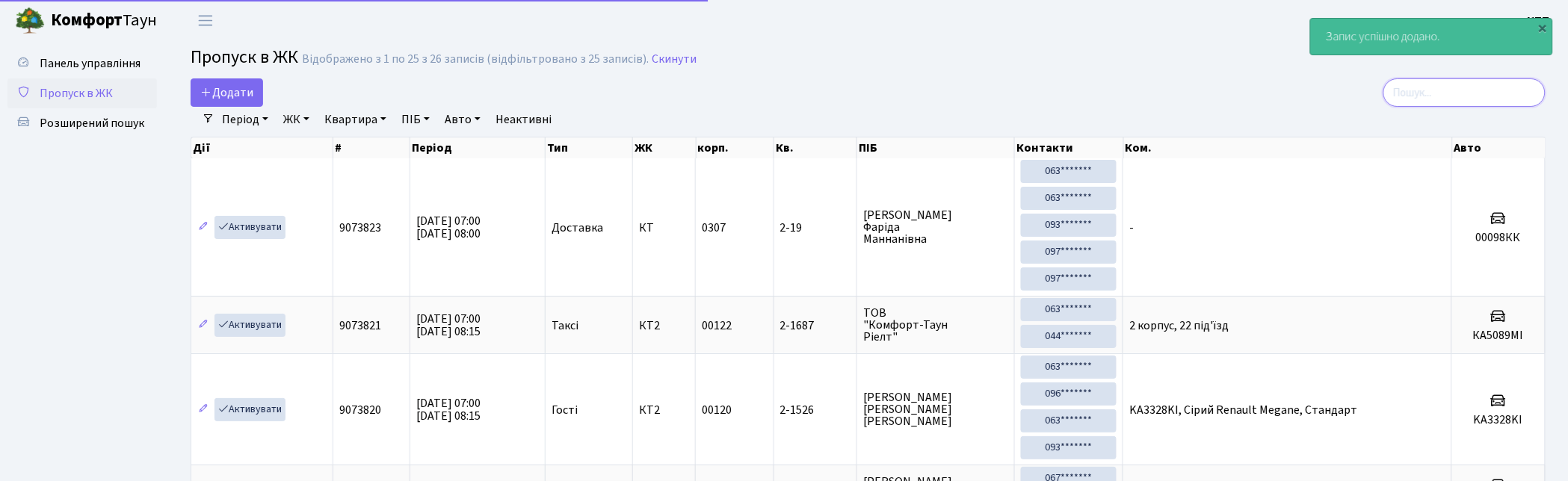
click at [1456, 85] on input "search" at bounding box center [1464, 93] width 162 height 28
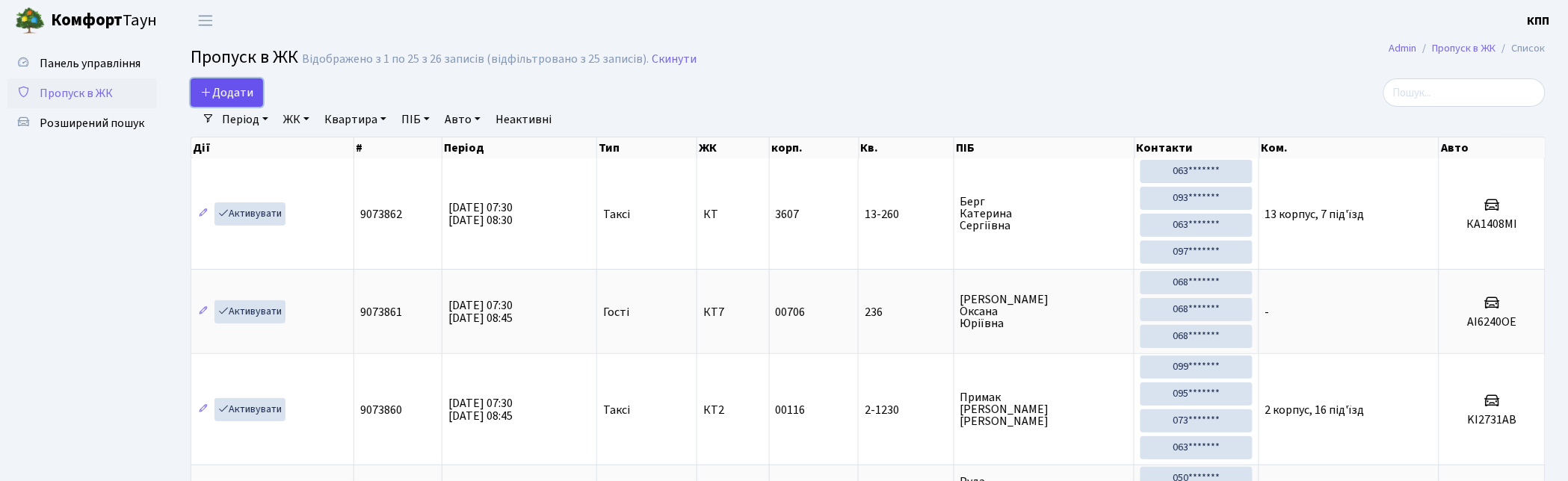
click at [222, 100] on span "Додати" at bounding box center [226, 93] width 53 height 16
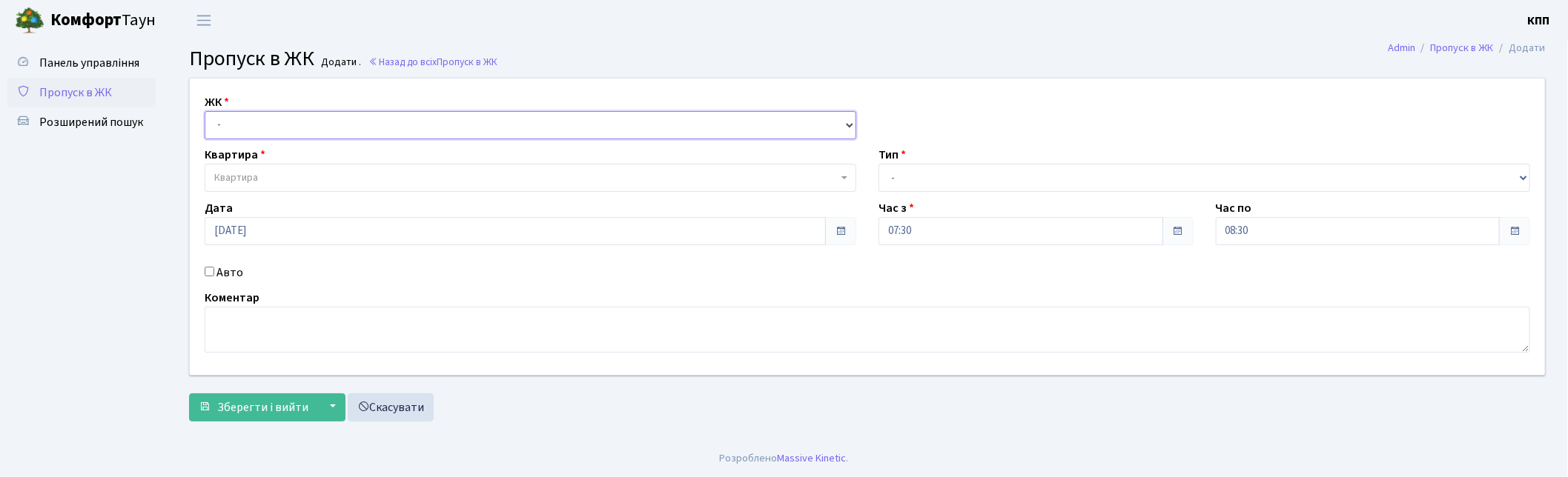
drag, startPoint x: 230, startPoint y: 124, endPoint x: 248, endPoint y: 137, distance: 22.2
click at [230, 124] on select "- КТ, вул. Регенераторна, 4 КТ2, просп. Соборності, 17 КТ3, вул. Березнева, 16 …" at bounding box center [530, 126] width 651 height 28
select select "271"
click at [204, 111] on select "- КТ, вул. Регенераторна, 4 КТ2, просп. Соборності, 17 КТ3, вул. Березнева, 16 …" at bounding box center [530, 126] width 651 height 28
select select
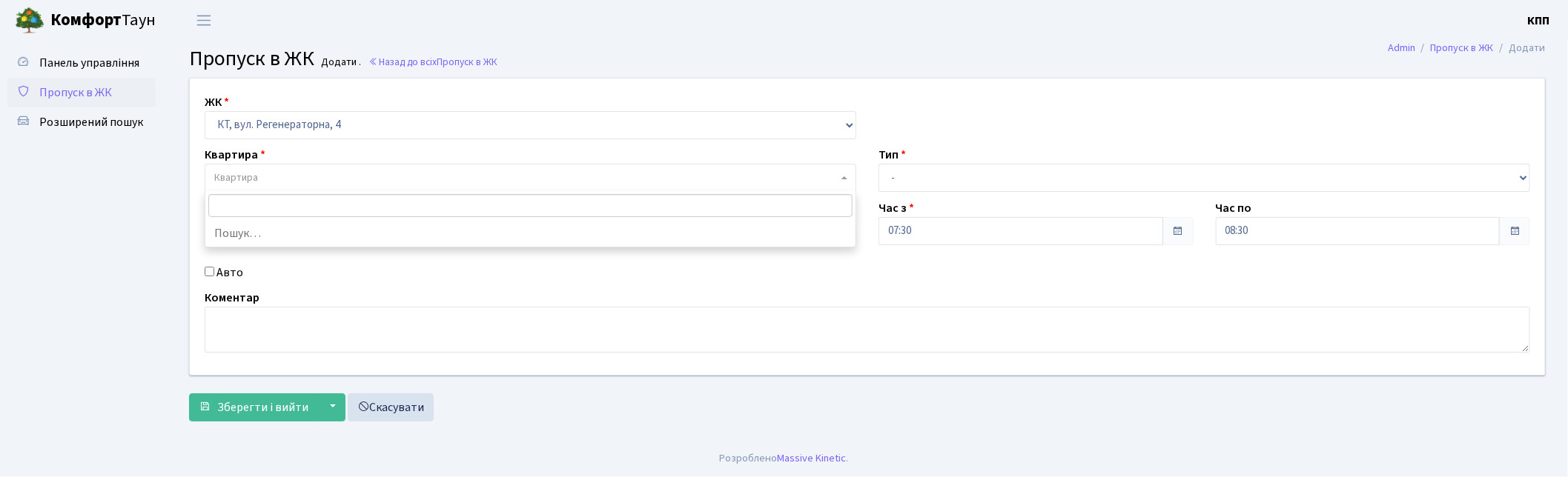
click at [262, 181] on span "Квартира" at bounding box center [526, 178] width 623 height 15
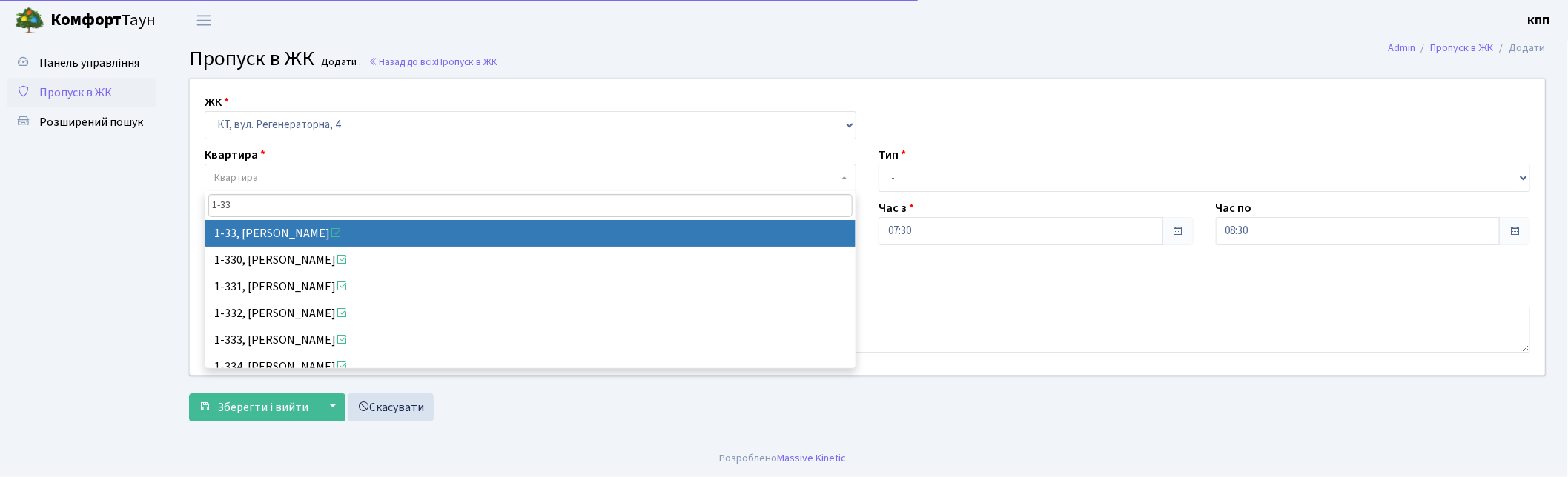
type input "1-33"
select select "33"
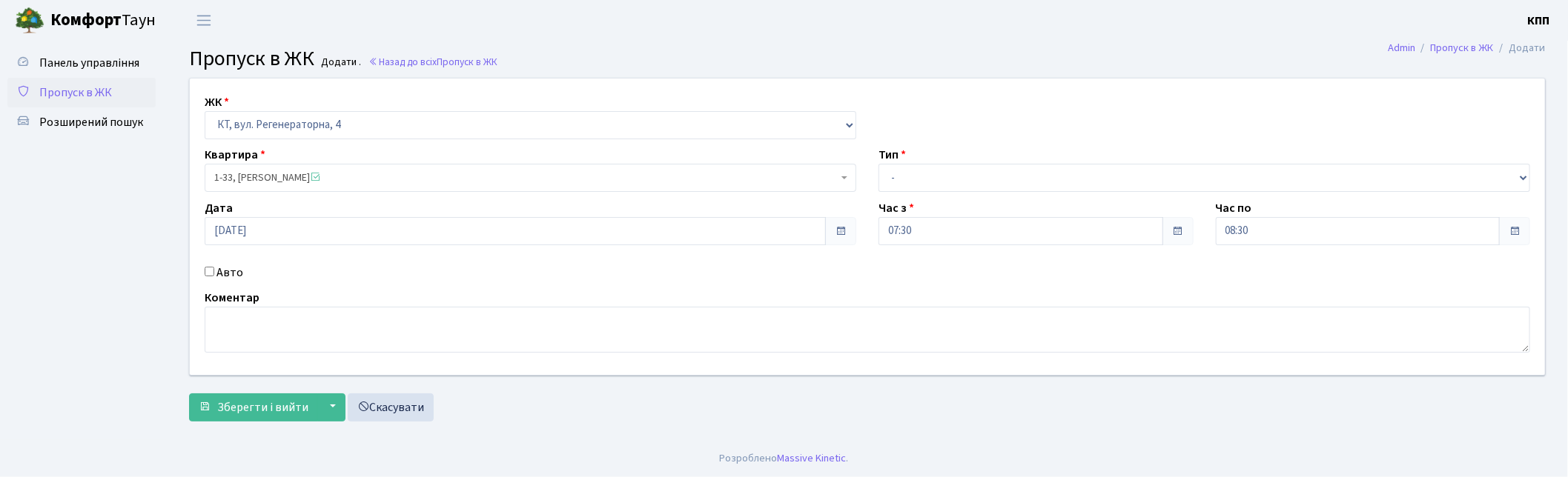
click at [228, 285] on div "ЖК - КТ, вул. Регенераторна, 4 КТ2, просп. Соборності, 17 КТ3, вул. Березнева, …" at bounding box center [867, 227] width 1377 height 296
click at [232, 272] on label "Авто" at bounding box center [230, 273] width 27 height 18
click at [231, 275] on label "Авто" at bounding box center [230, 273] width 27 height 18
click at [214, 275] on input "Авто" at bounding box center [209, 271] width 10 height 10
checkbox input "true"
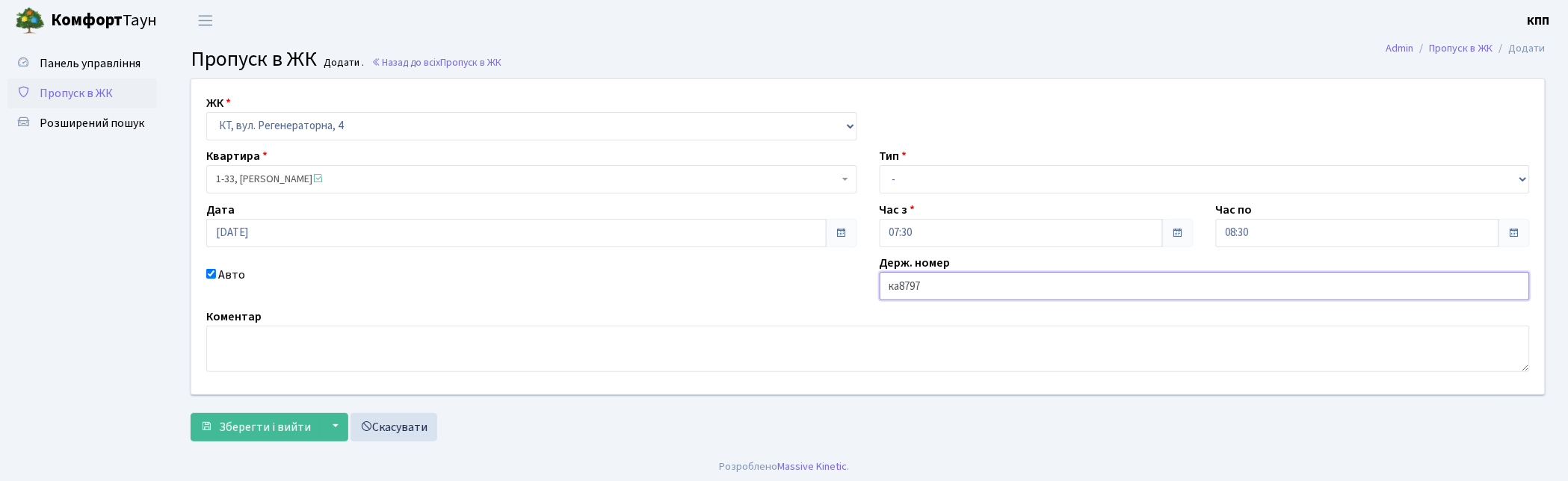
type input "КА8797МР"
drag, startPoint x: 914, startPoint y: 181, endPoint x: 922, endPoint y: 189, distance: 11.3
click at [917, 184] on select "- Доставка Таксі Гості Сервіс" at bounding box center [1204, 179] width 651 height 28
select select "3"
click at [879, 165] on select "- Доставка Таксі Гості Сервіс" at bounding box center [1204, 179] width 651 height 28
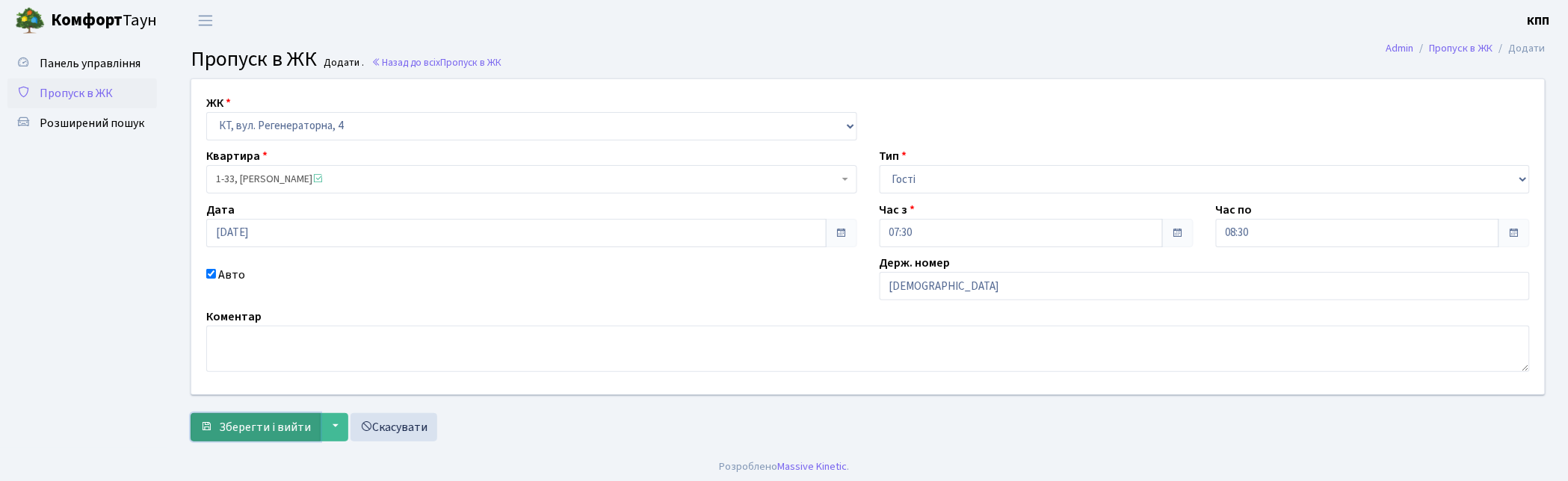
click at [265, 421] on span "Зберегти і вийти" at bounding box center [265, 427] width 92 height 16
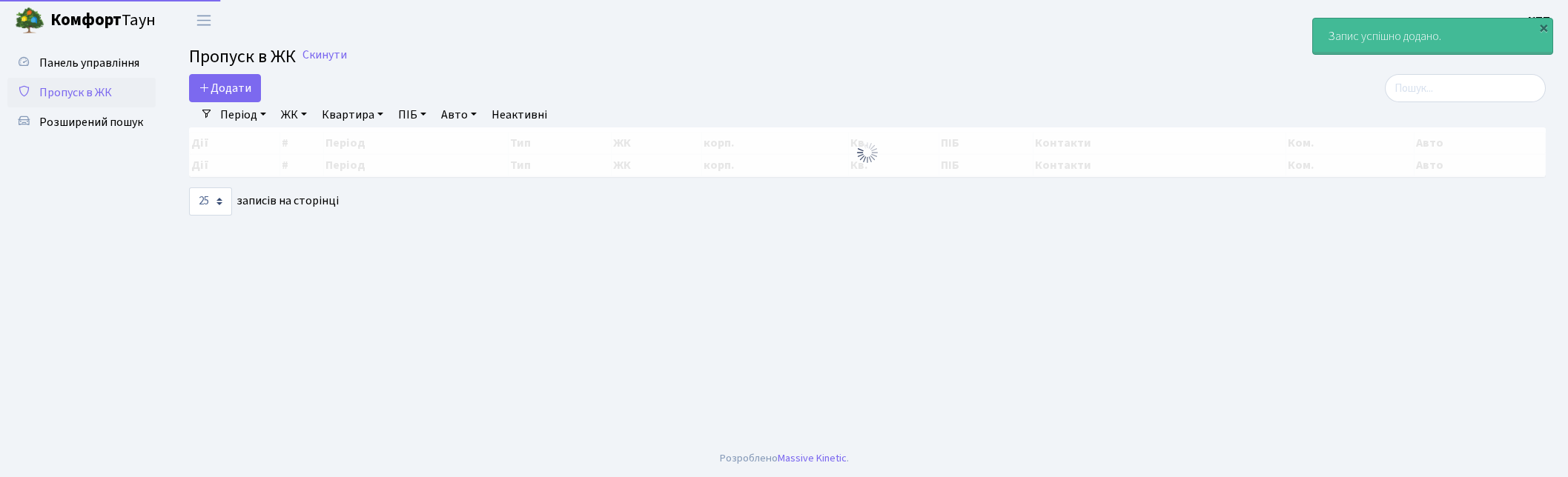
select select "25"
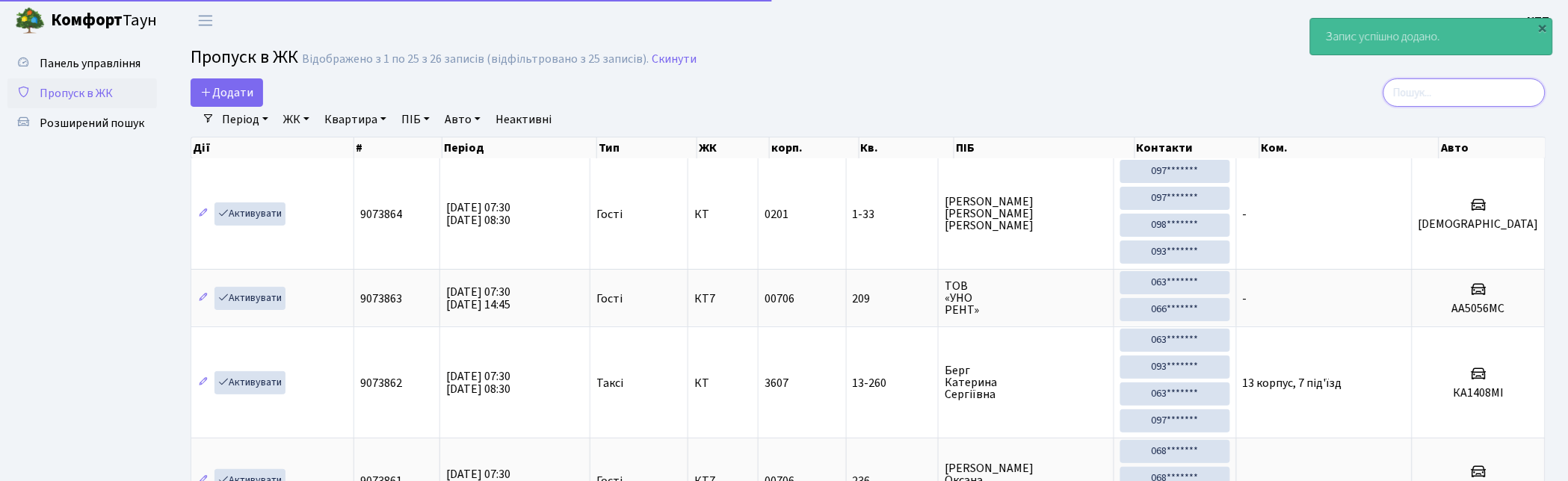
click at [1468, 92] on input "search" at bounding box center [1464, 93] width 162 height 28
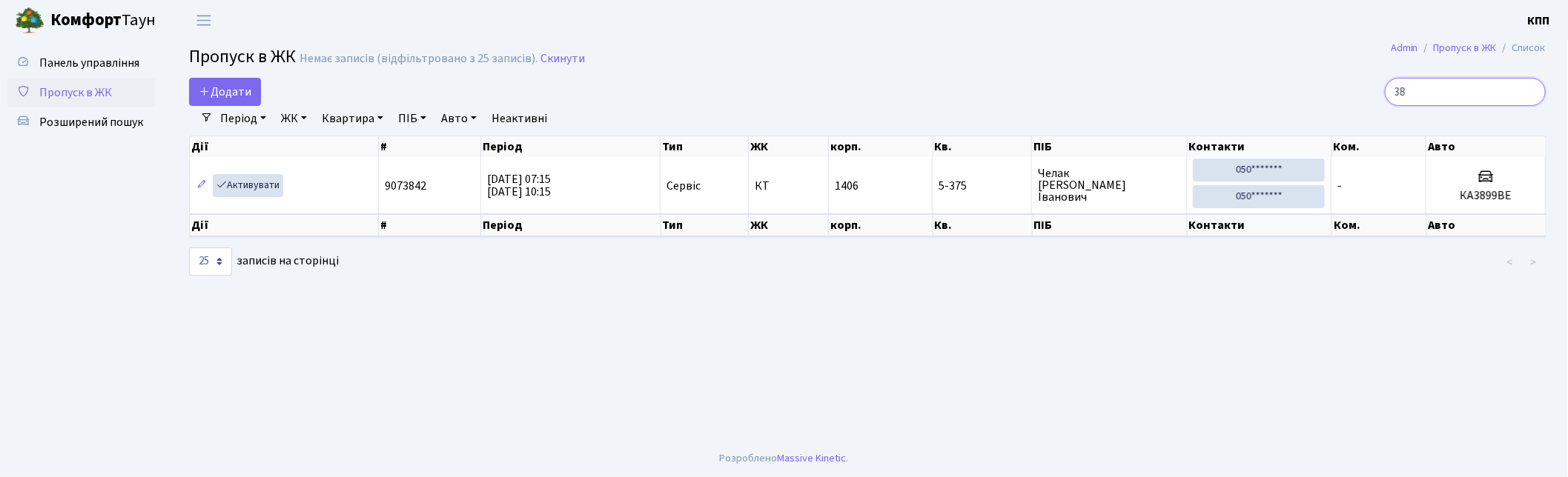
type input "3"
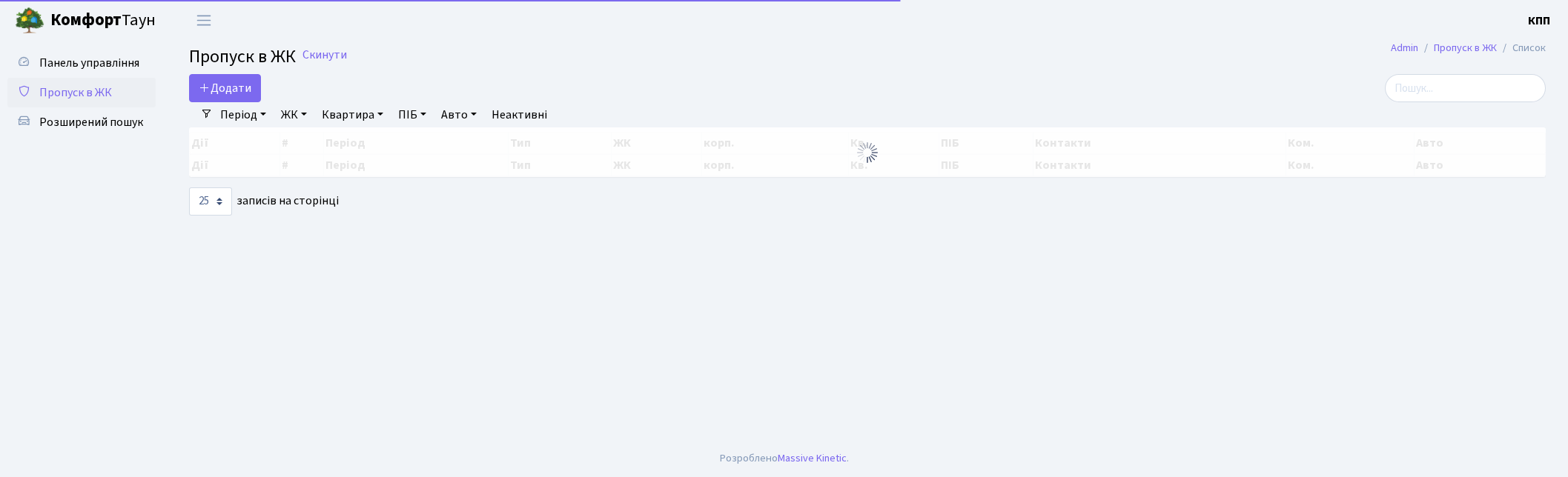
select select "25"
click at [1465, 91] on input "search" at bounding box center [1465, 88] width 161 height 28
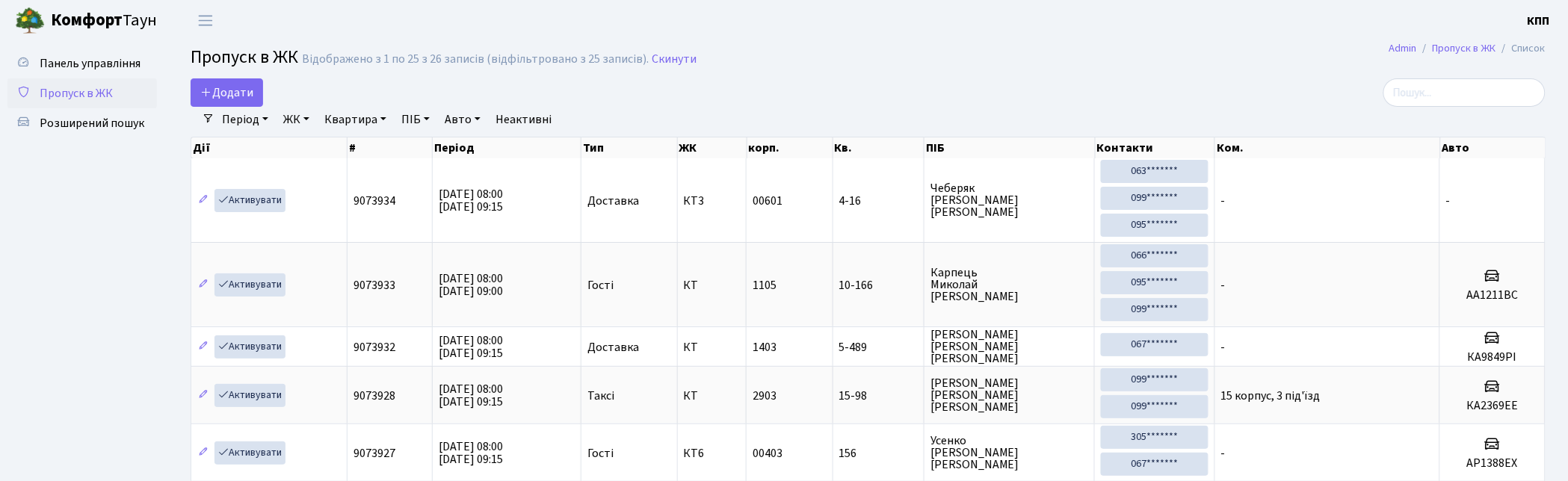
click at [420, 121] on link "ПІБ" at bounding box center [415, 120] width 40 height 25
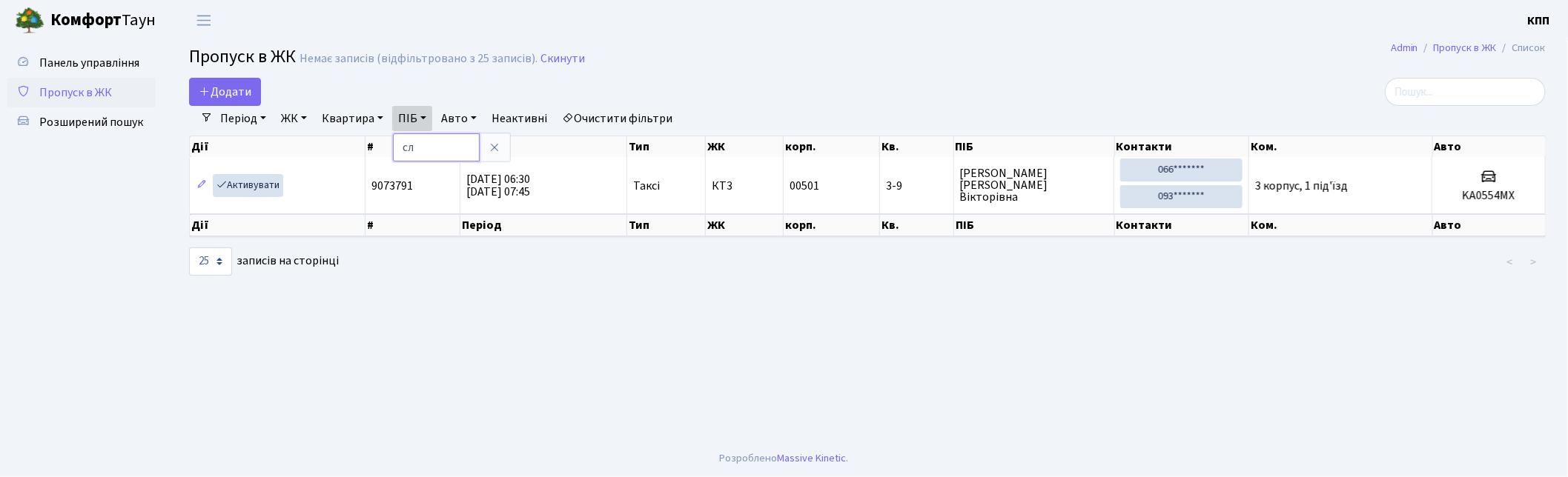
type input "с"
click at [88, 91] on span "Пропуск в ЖК" at bounding box center [76, 93] width 73 height 16
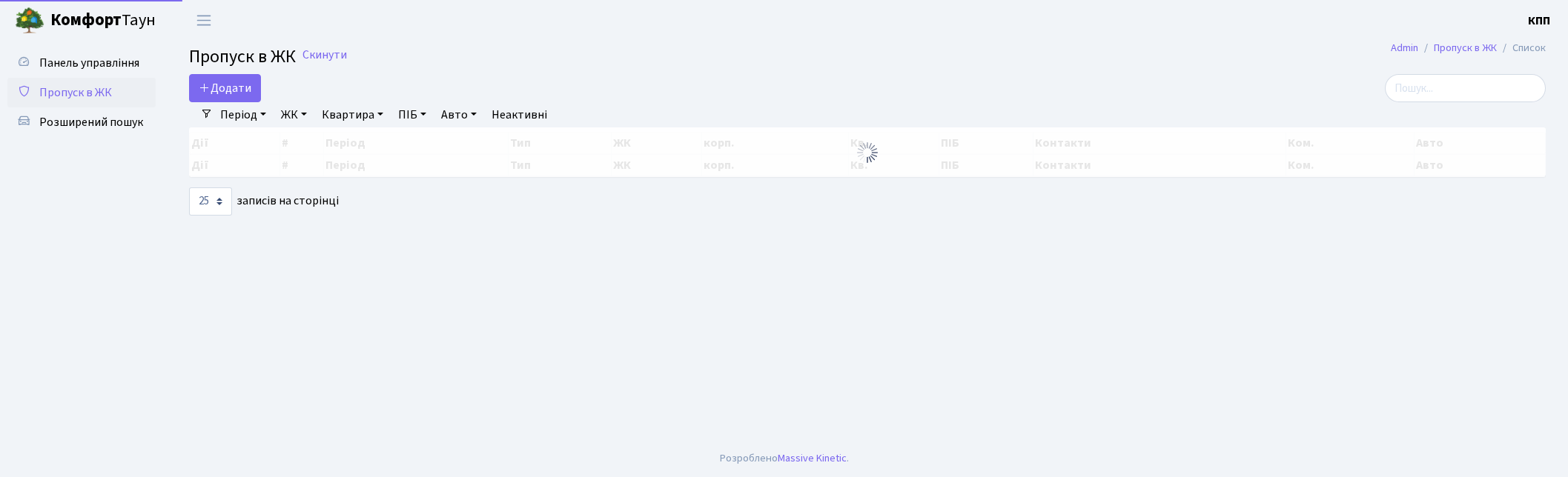
select select "25"
click at [1480, 79] on input "search" at bounding box center [1465, 88] width 161 height 28
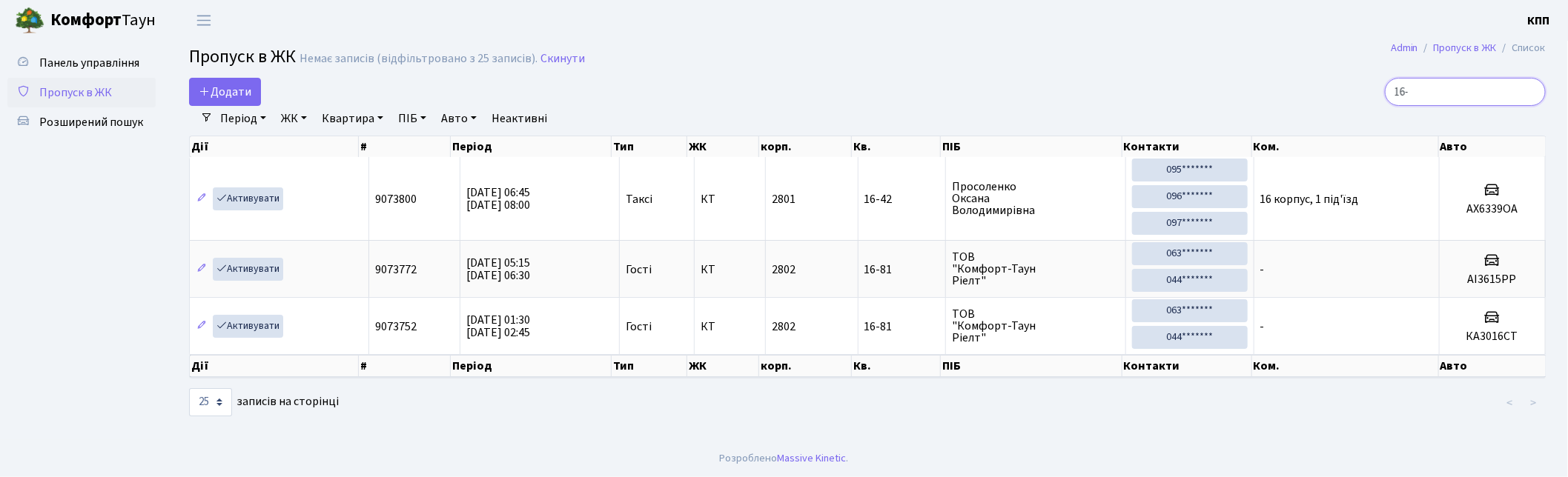
drag, startPoint x: 1464, startPoint y: 88, endPoint x: 1338, endPoint y: 84, distance: 126.1
click at [1364, 78] on div "16-" at bounding box center [1326, 92] width 437 height 28
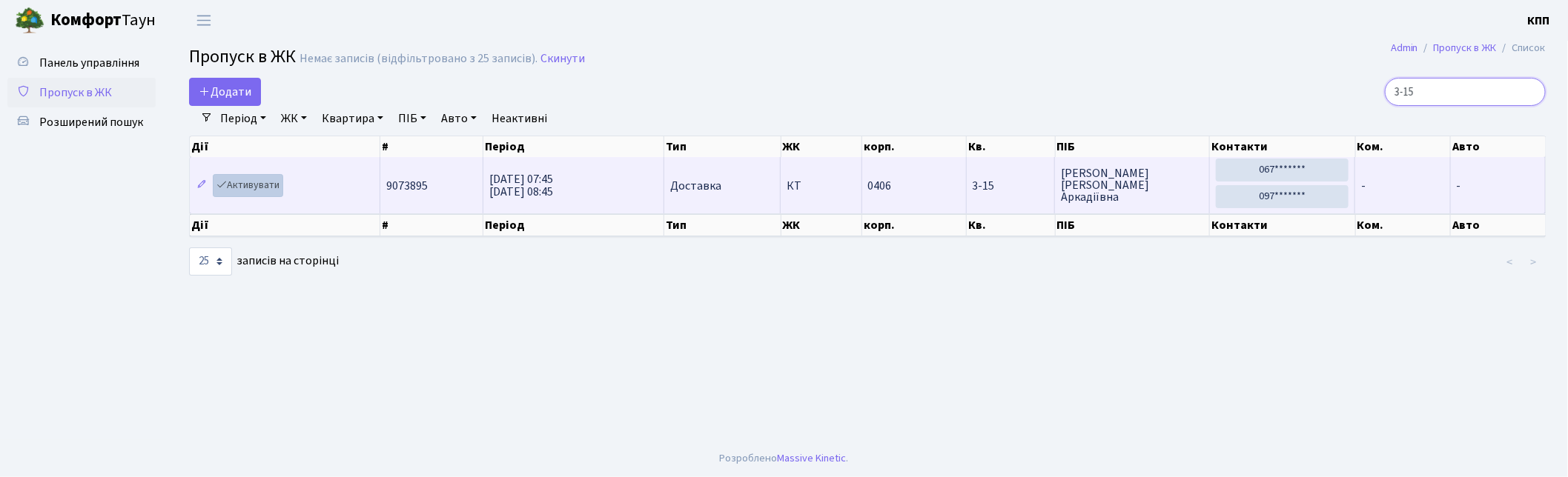
type input "3-15"
click at [256, 183] on link "Активувати" at bounding box center [248, 185] width 71 height 23
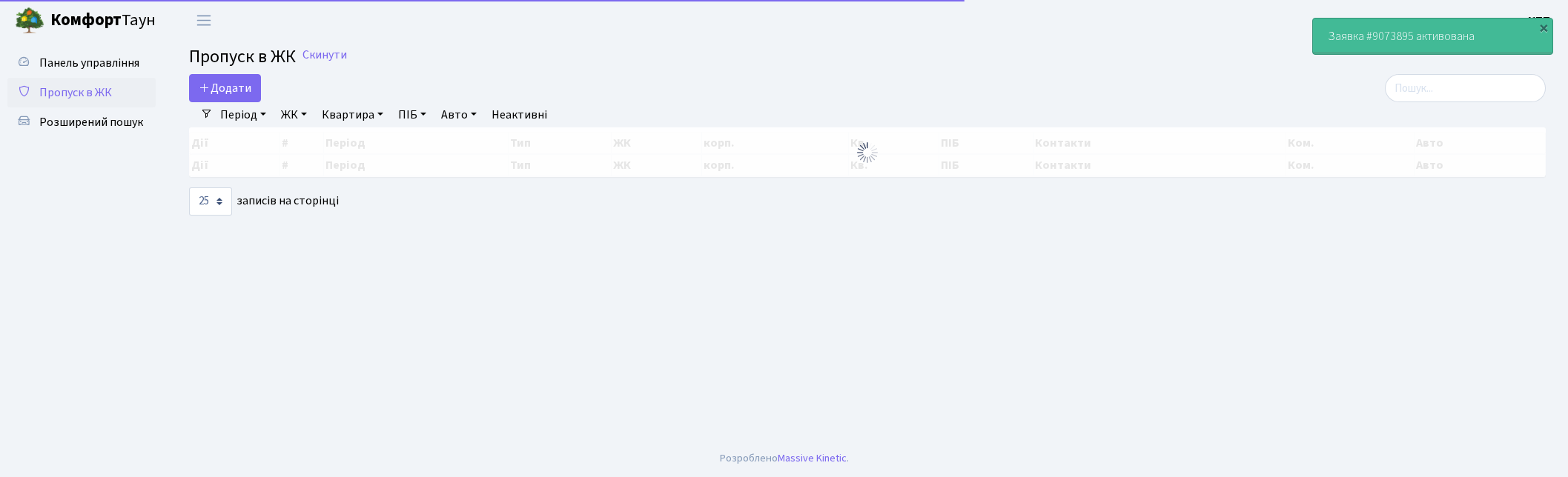
select select "25"
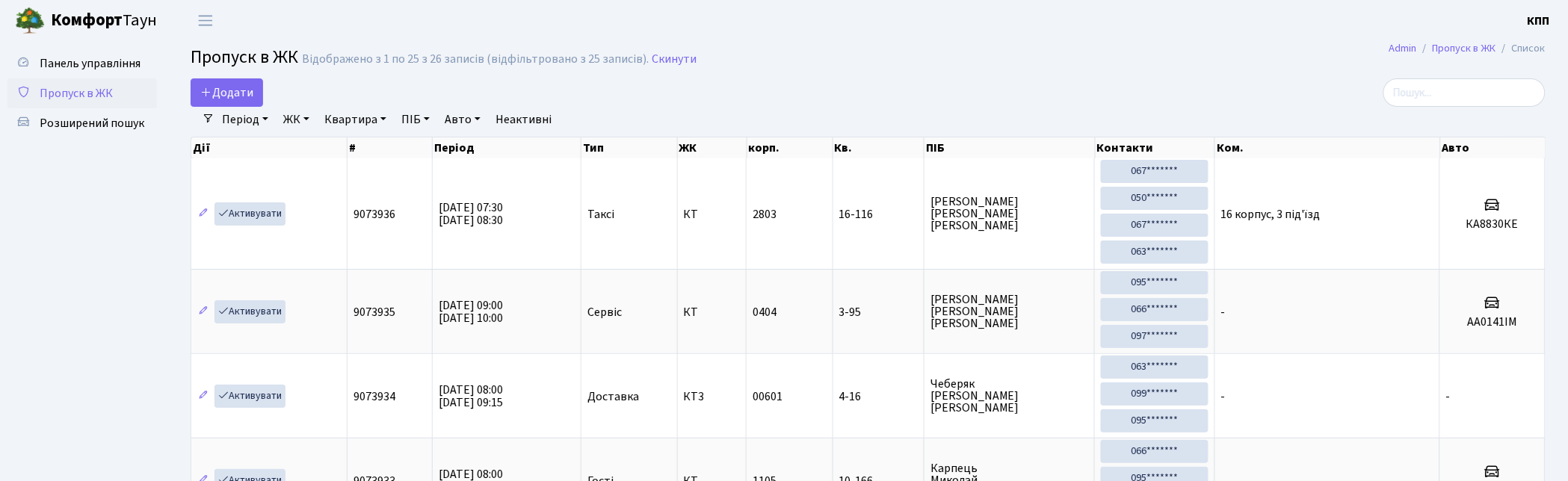
click at [1453, 85] on input "search" at bounding box center [1464, 93] width 162 height 28
click at [1450, 91] on input "search" at bounding box center [1464, 93] width 162 height 28
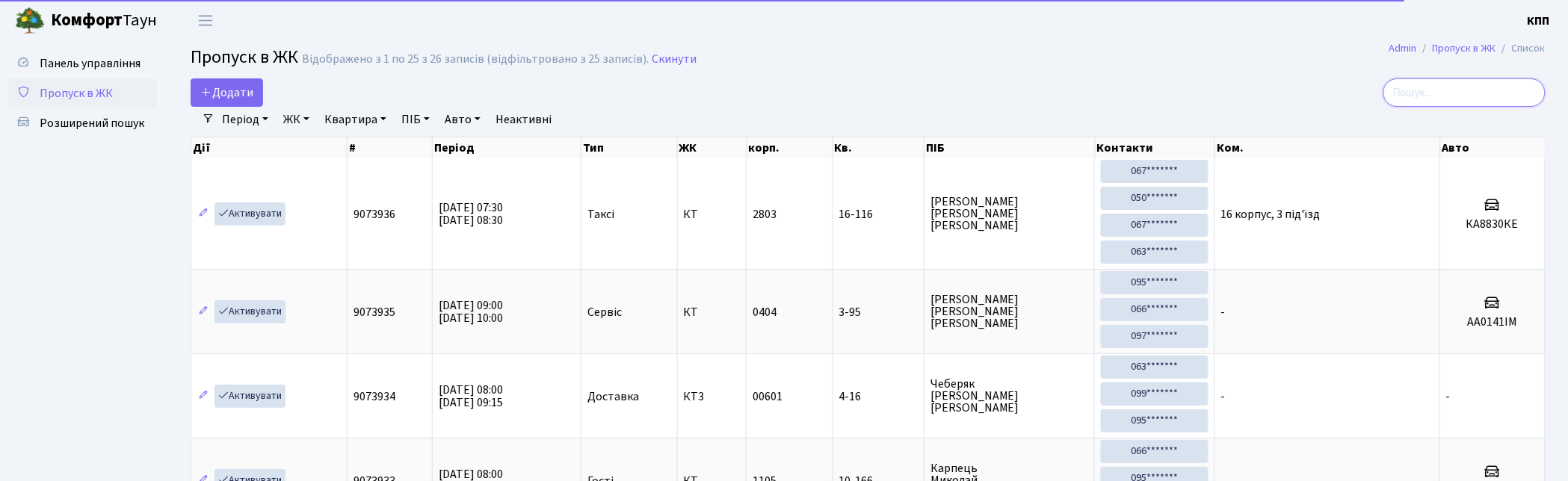
click at [1447, 93] on input "search" at bounding box center [1464, 93] width 162 height 28
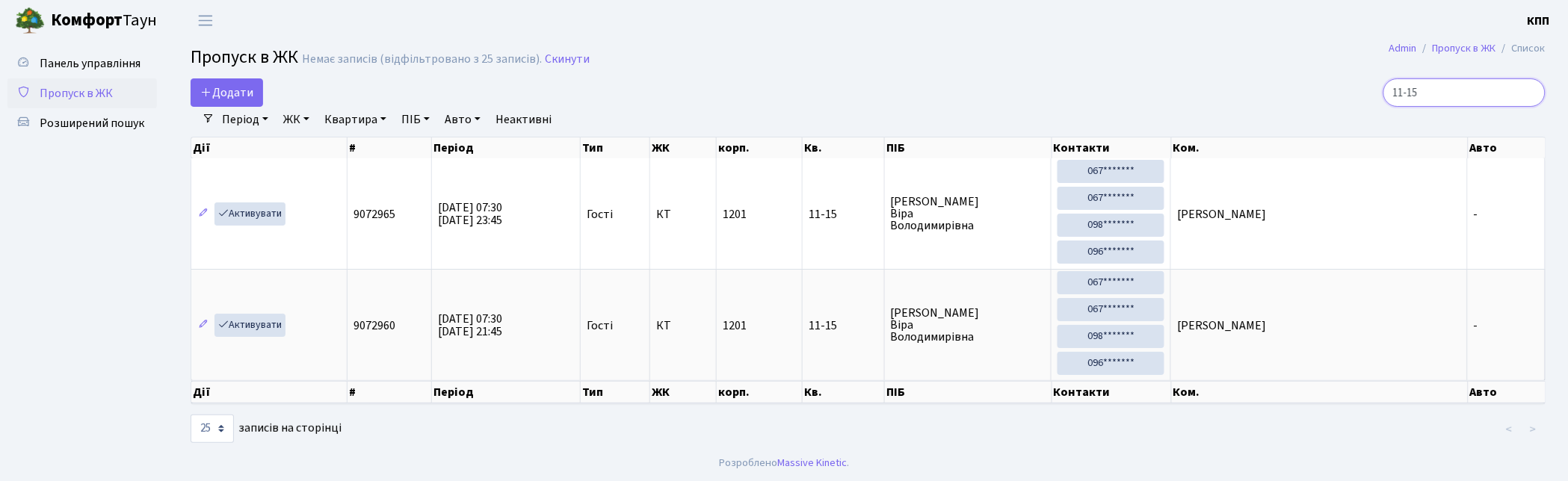
type input "11-15"
click at [80, 92] on span "Пропуск в ЖК" at bounding box center [76, 94] width 73 height 16
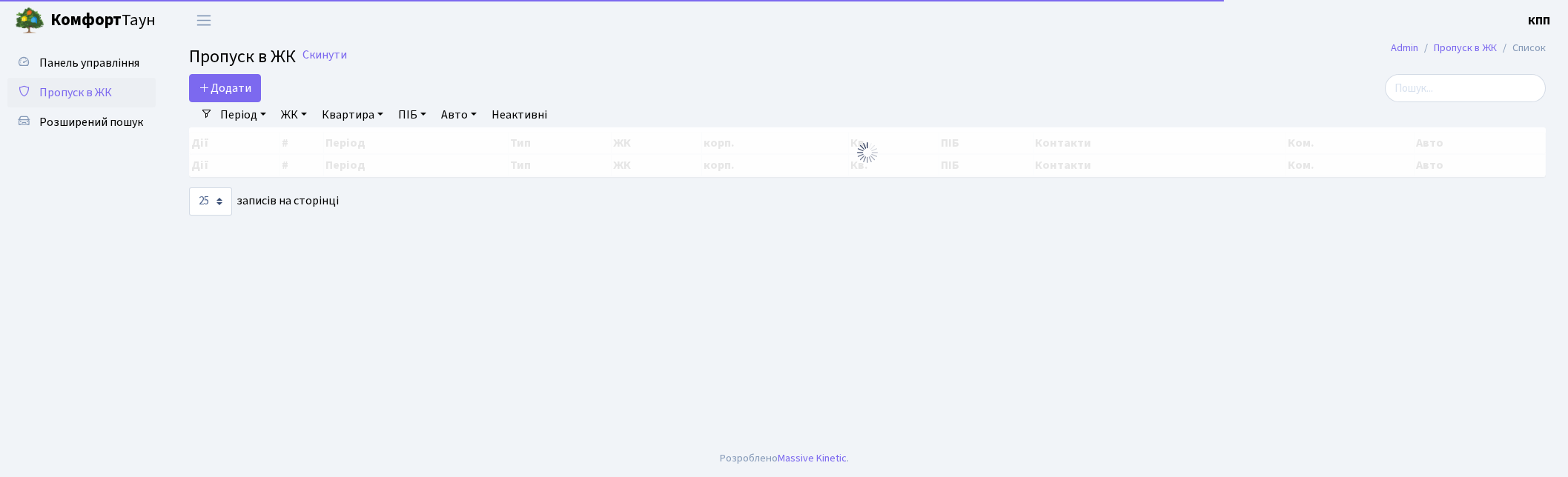
select select "25"
click at [1425, 97] on input "search" at bounding box center [1465, 88] width 161 height 28
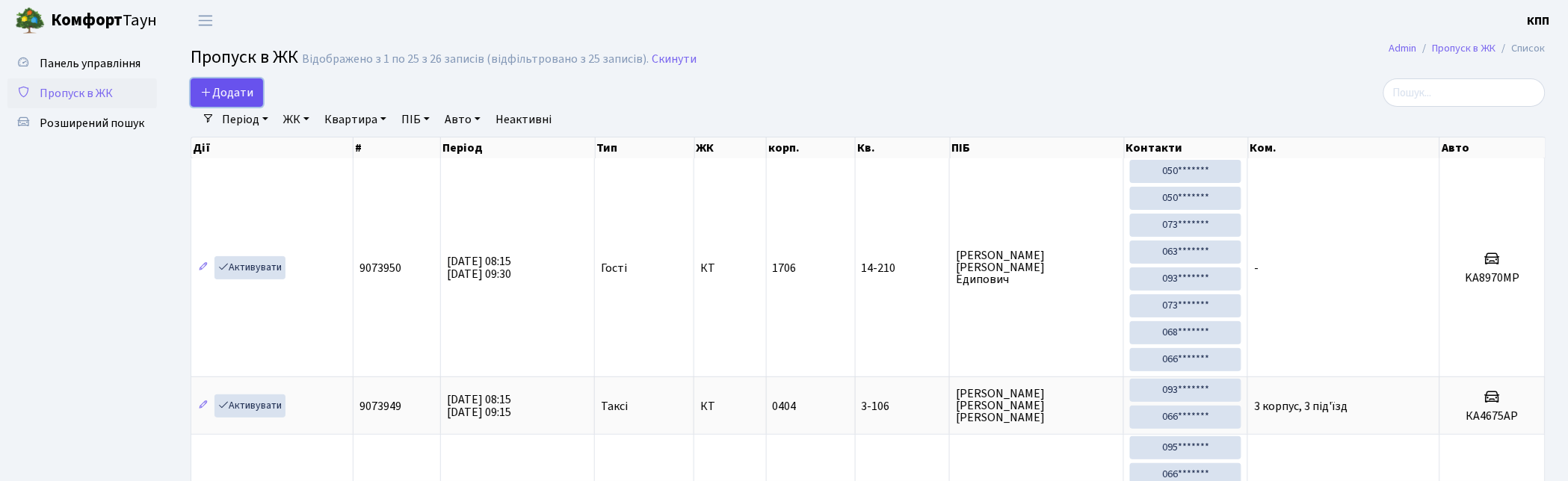
click at [235, 94] on span "Додати" at bounding box center [226, 93] width 53 height 16
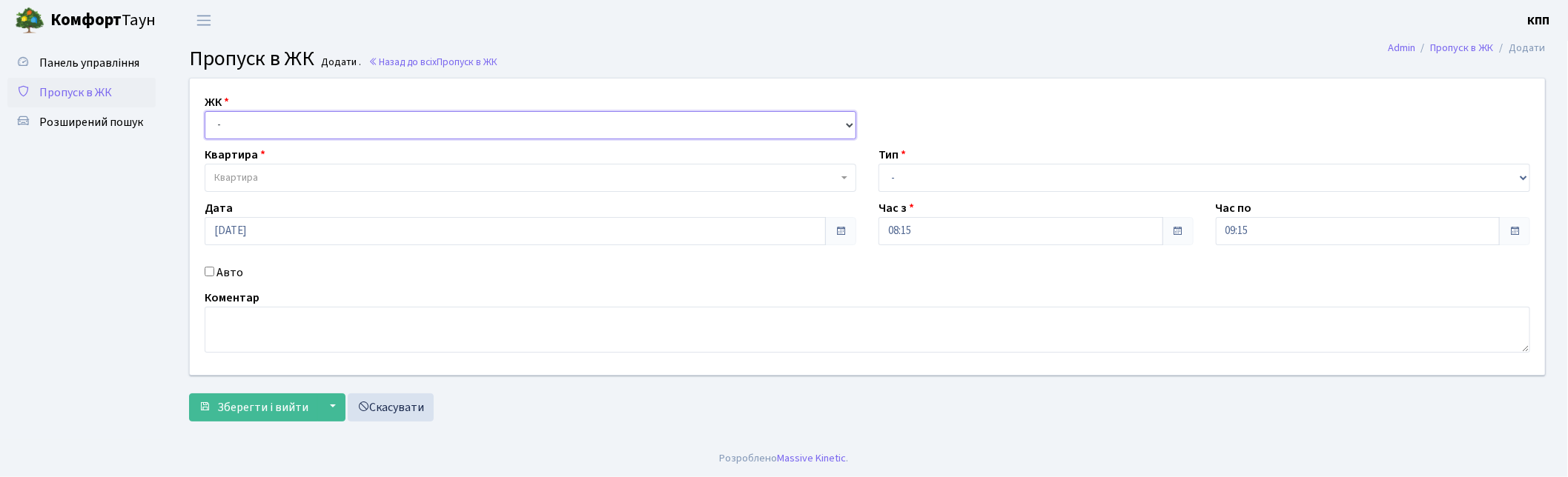
drag, startPoint x: 0, startPoint y: 0, endPoint x: 263, endPoint y: 136, distance: 296.1
click at [264, 134] on select "- КТ, вул. Регенераторна, 4 КТ2, просп. [STREET_ADDRESS] [STREET_ADDRESS] [PERS…" at bounding box center [530, 126] width 651 height 28
select select "271"
click at [204, 111] on select "- КТ, вул. Регенераторна, 4 КТ2, просп. [STREET_ADDRESS] [STREET_ADDRESS] [PERS…" at bounding box center [530, 126] width 651 height 28
select select
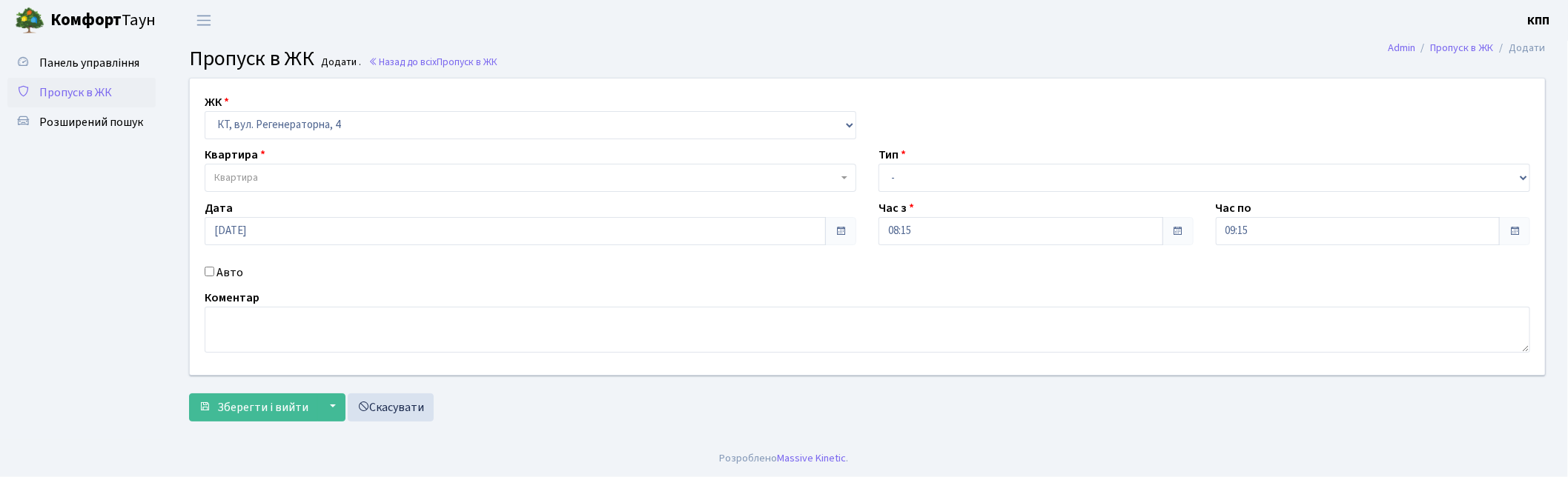
click at [258, 181] on span "Квартира" at bounding box center [526, 178] width 623 height 15
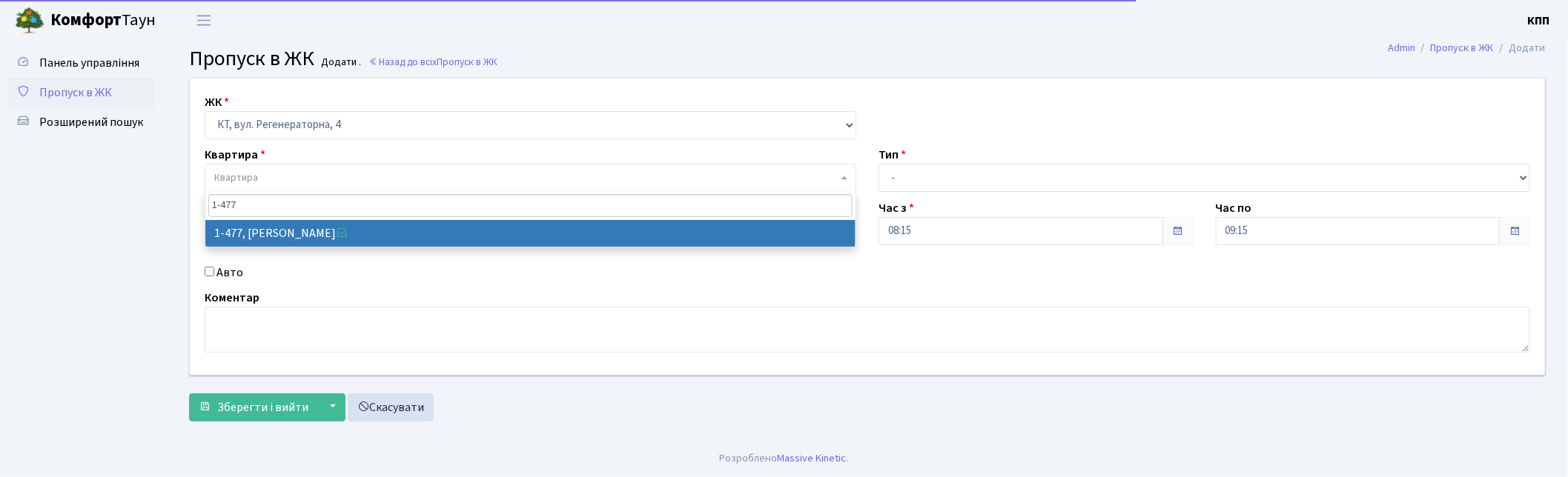
type input "1-477"
select select "396"
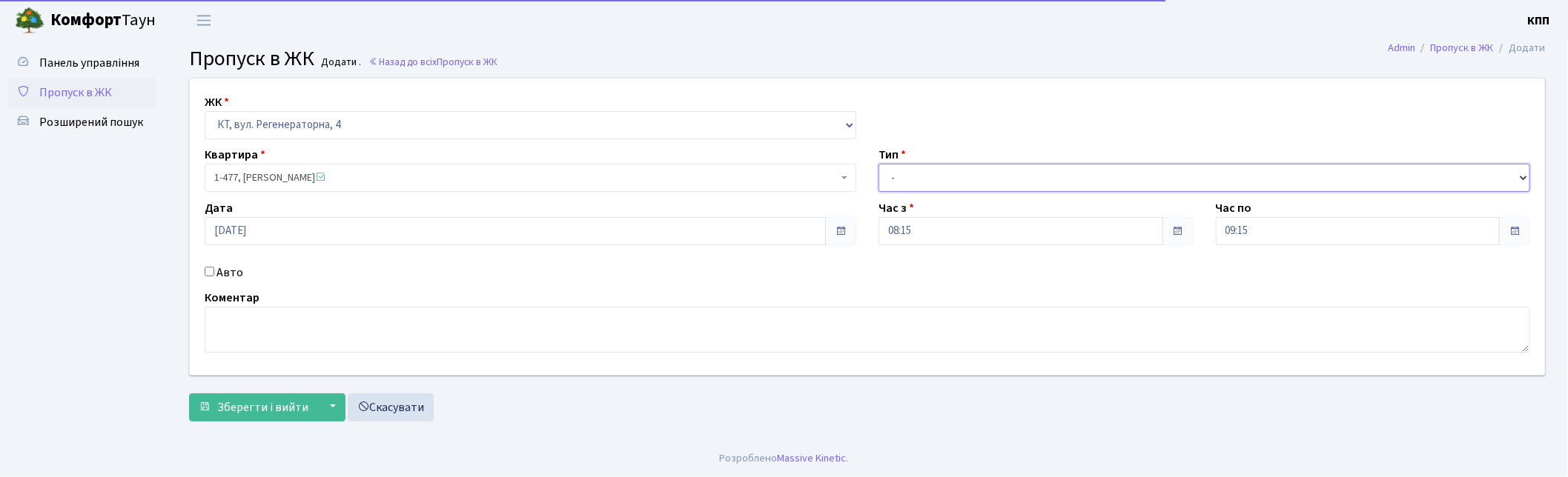
click at [922, 181] on select "- Доставка Таксі Гості Сервіс" at bounding box center [1204, 178] width 651 height 28
select select "3"
click at [878, 163] on select "- Доставка Таксі Гості Сервіс" at bounding box center [1204, 178] width 651 height 28
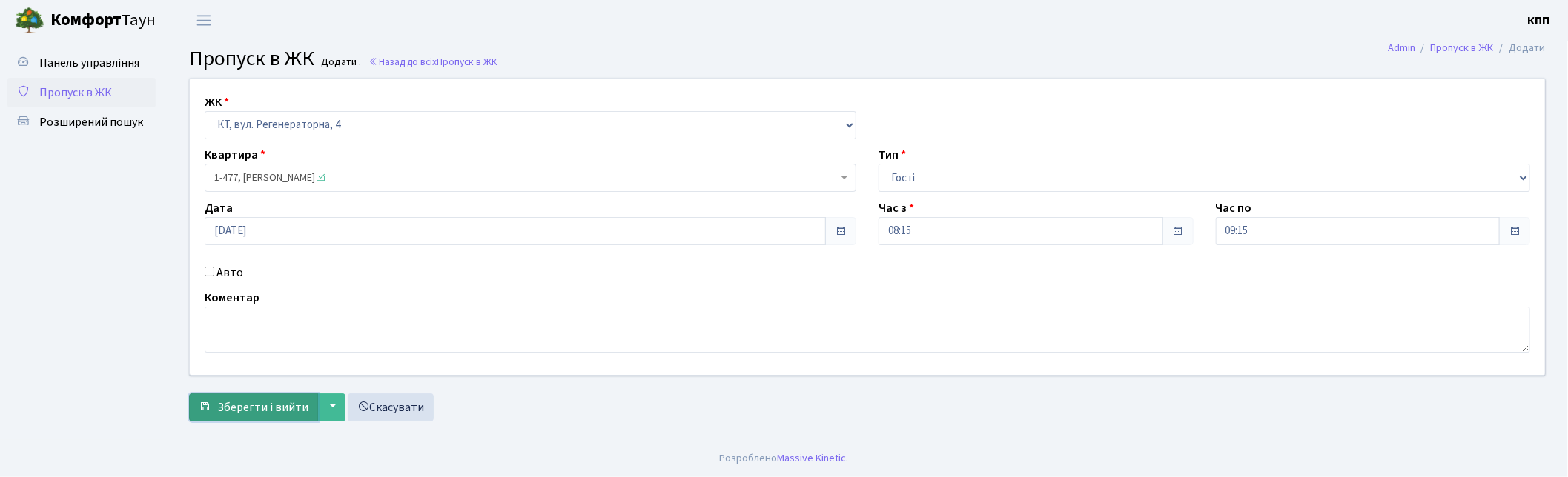
click at [264, 419] on button "Зберегти і вийти" at bounding box center [253, 407] width 129 height 28
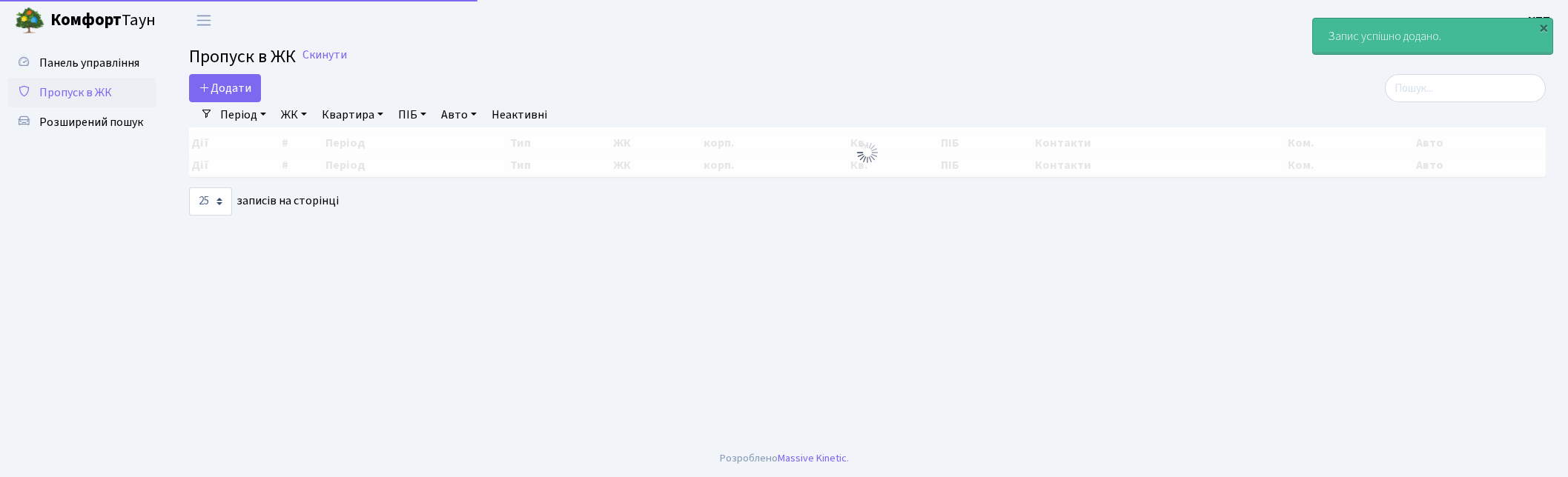
select select "25"
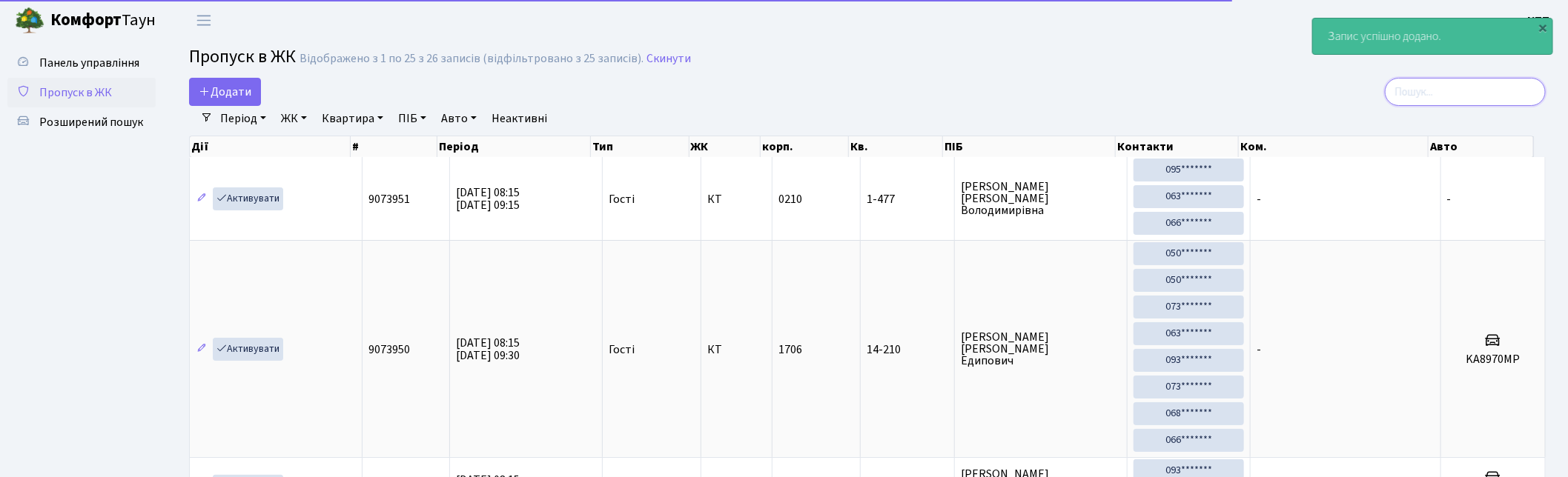
click at [1470, 92] on input "search" at bounding box center [1465, 92] width 161 height 28
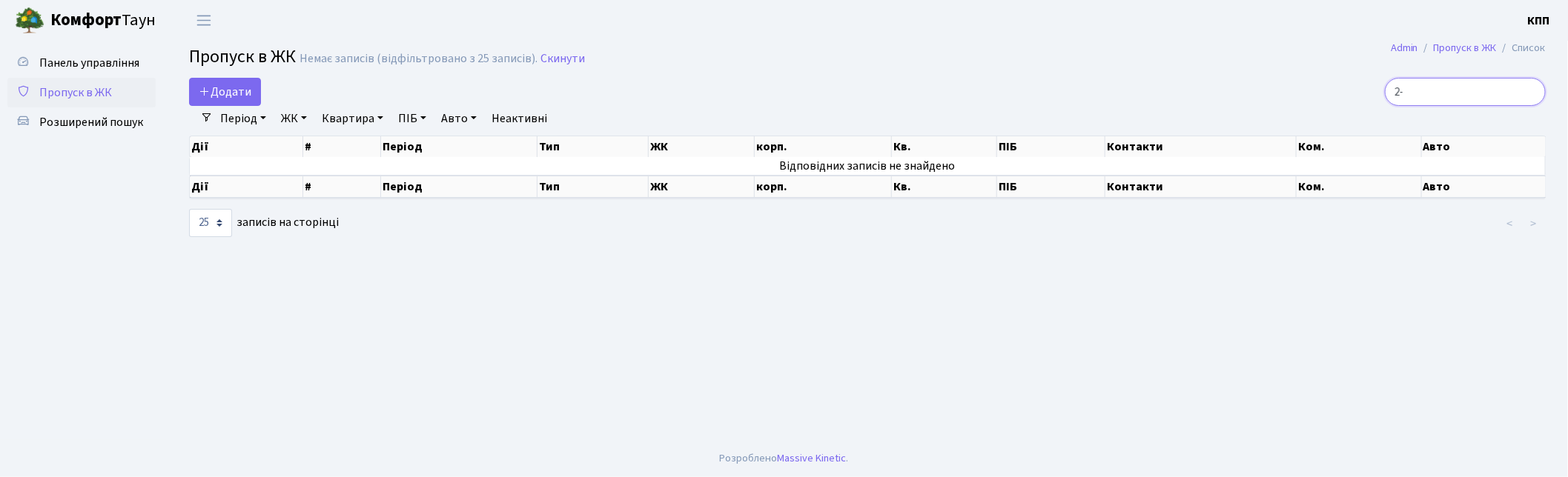
type input "2"
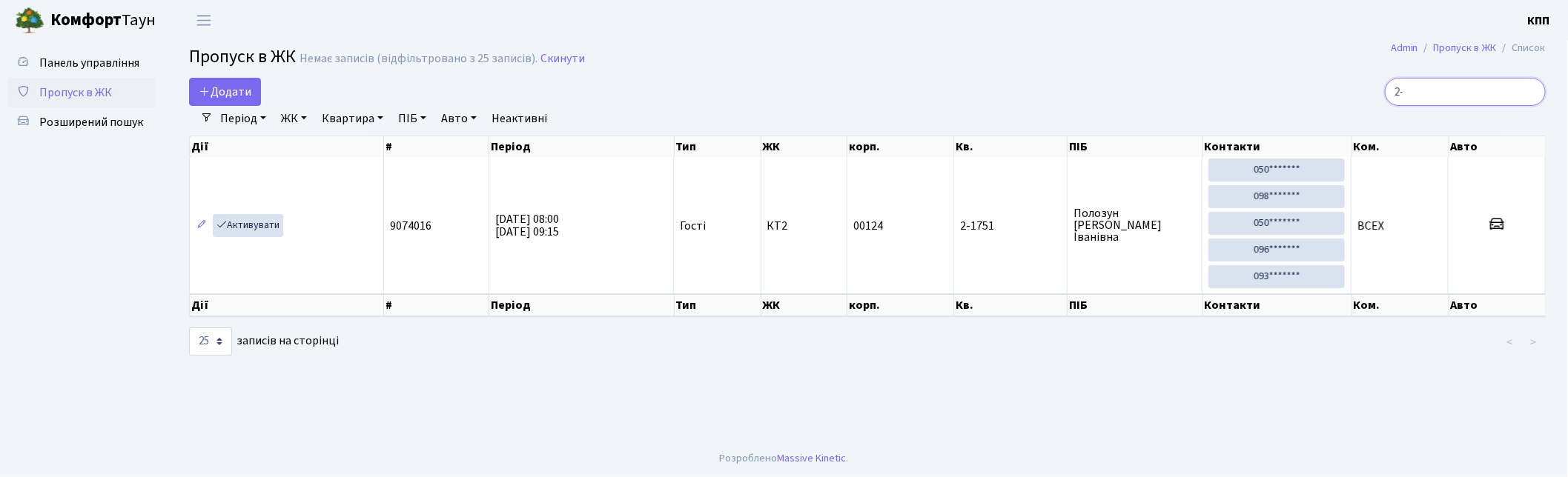
type input "2"
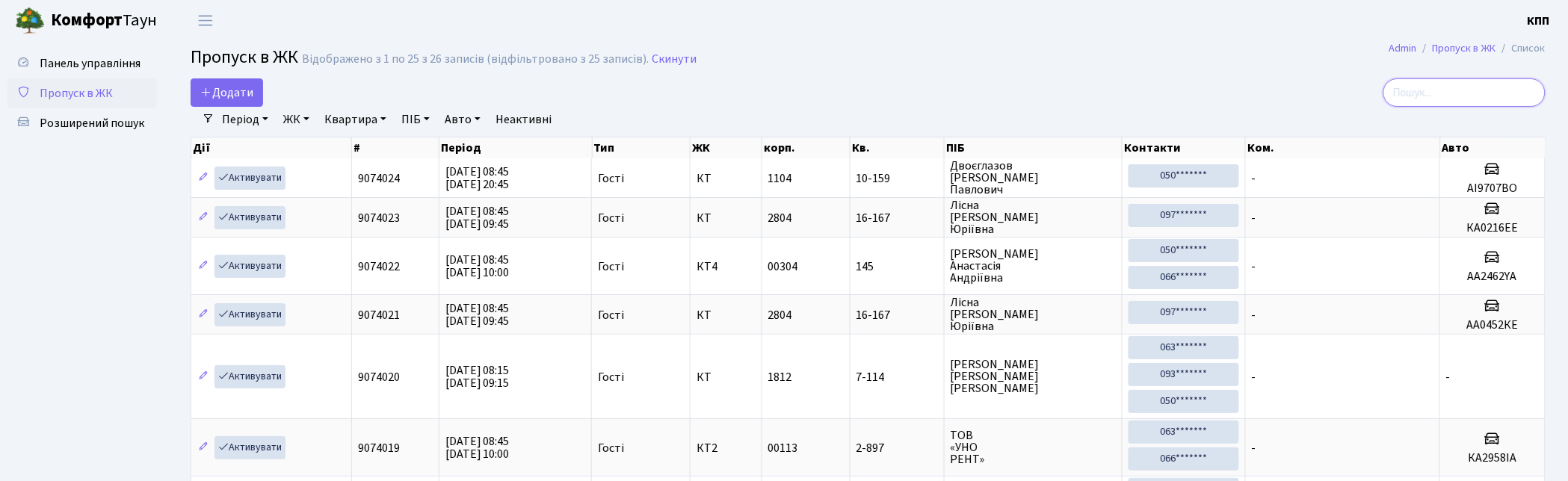
click at [1438, 91] on input "search" at bounding box center [1464, 93] width 162 height 28
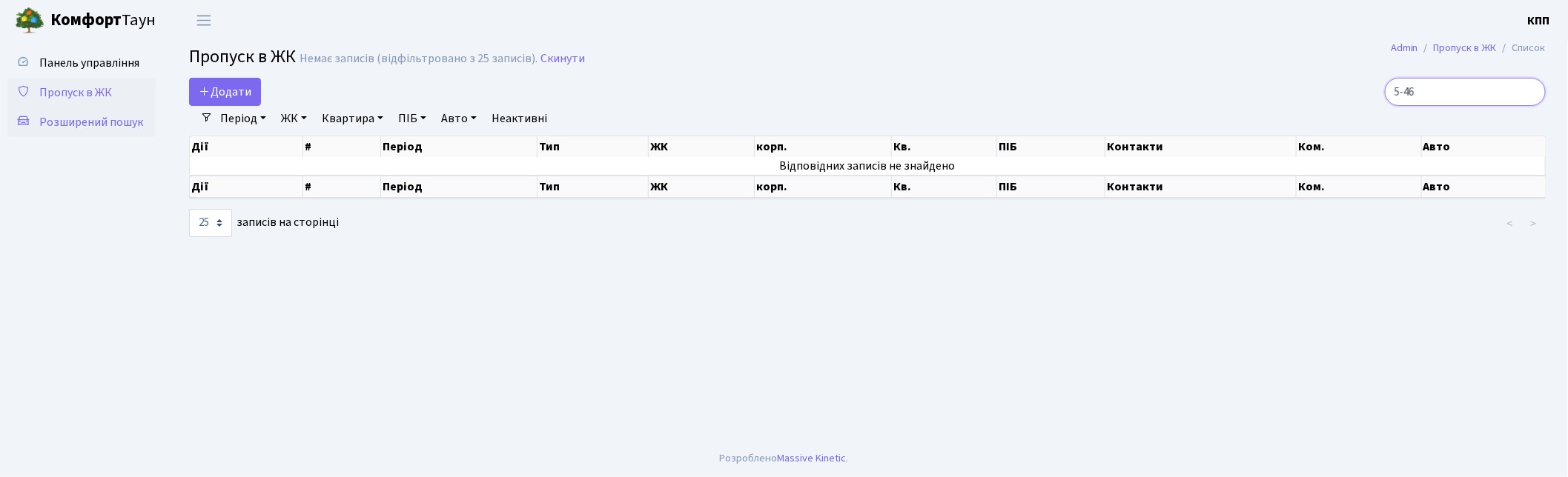
type input "5-46"
click at [89, 119] on span "Розширений пошук" at bounding box center [91, 123] width 104 height 16
